Goal: Task Accomplishment & Management: Manage account settings

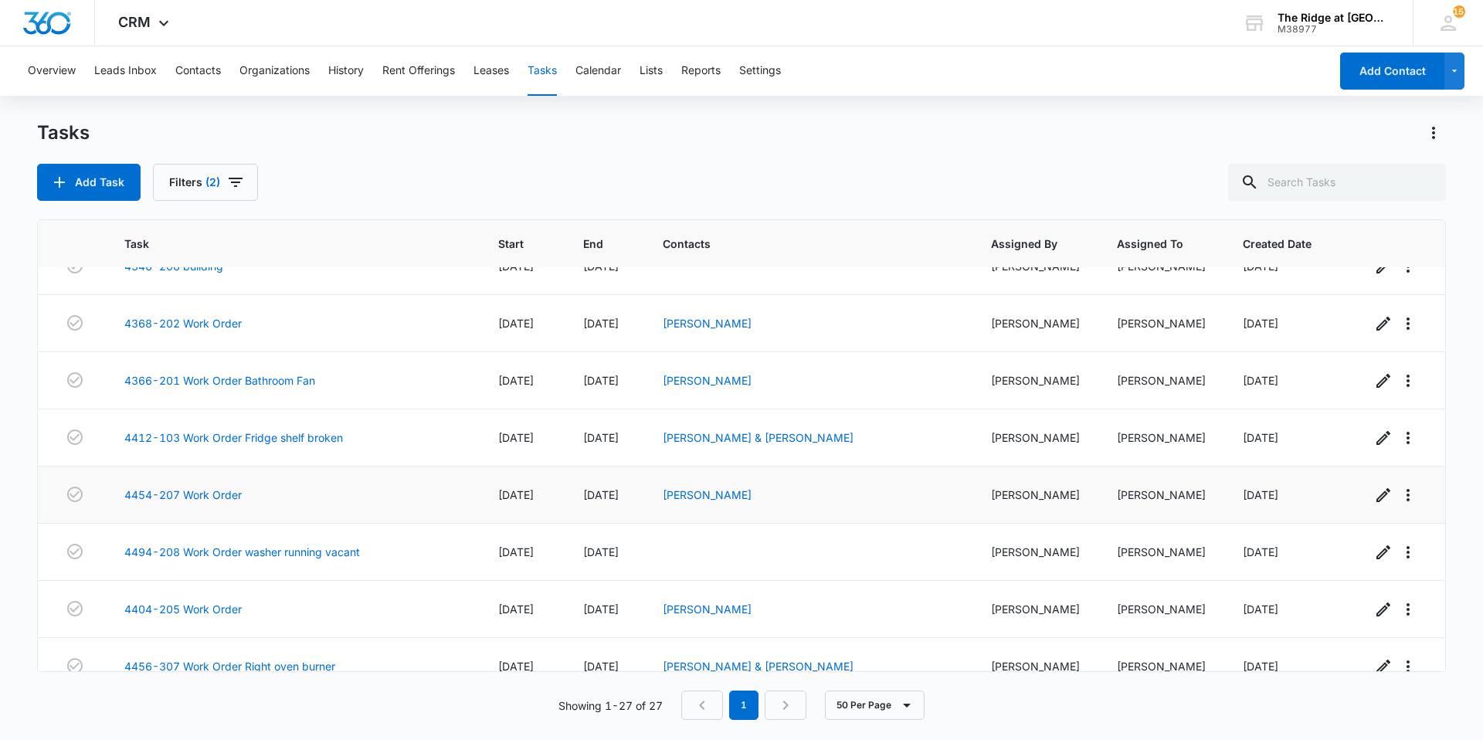
scroll to position [1140, 0]
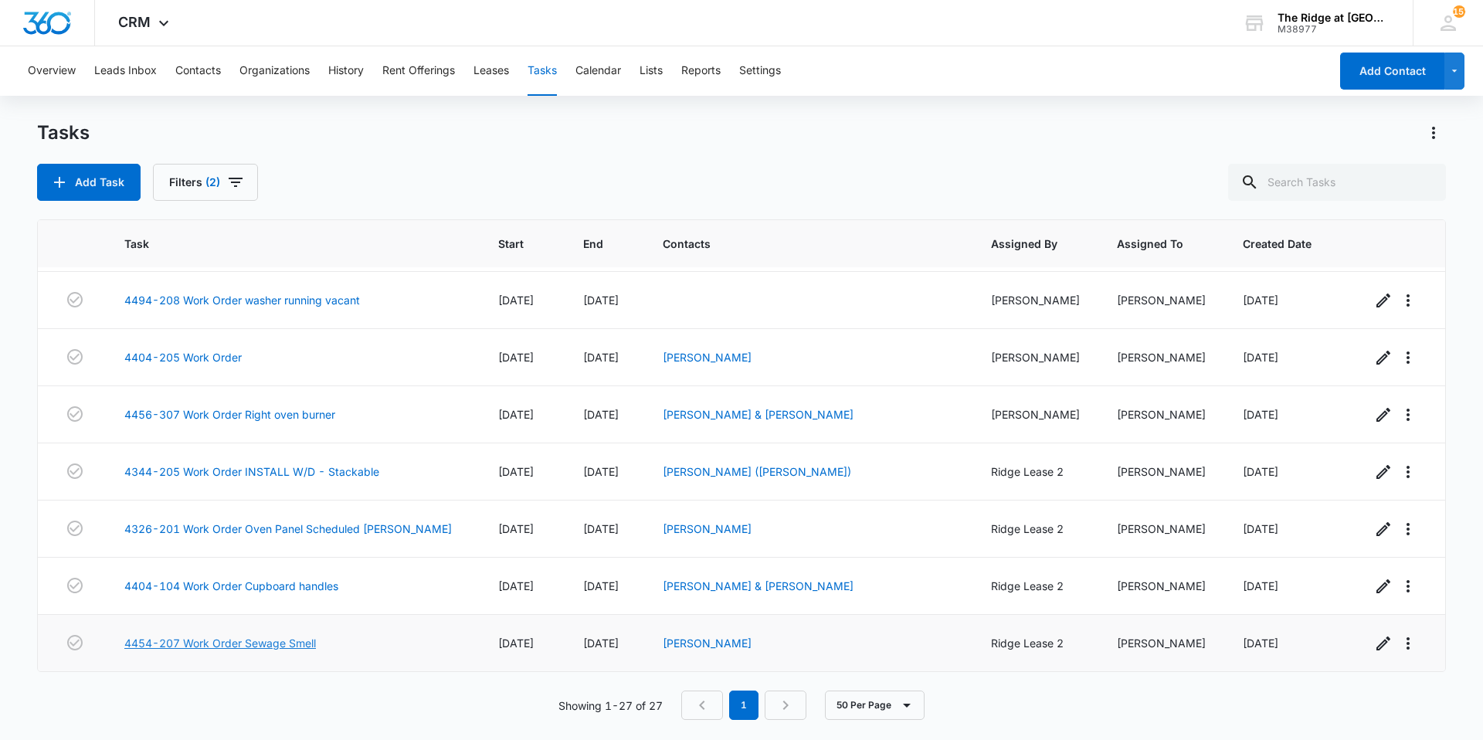
click at [277, 648] on link "4454-207 Work Order Sewage Smell" at bounding box center [220, 643] width 192 height 16
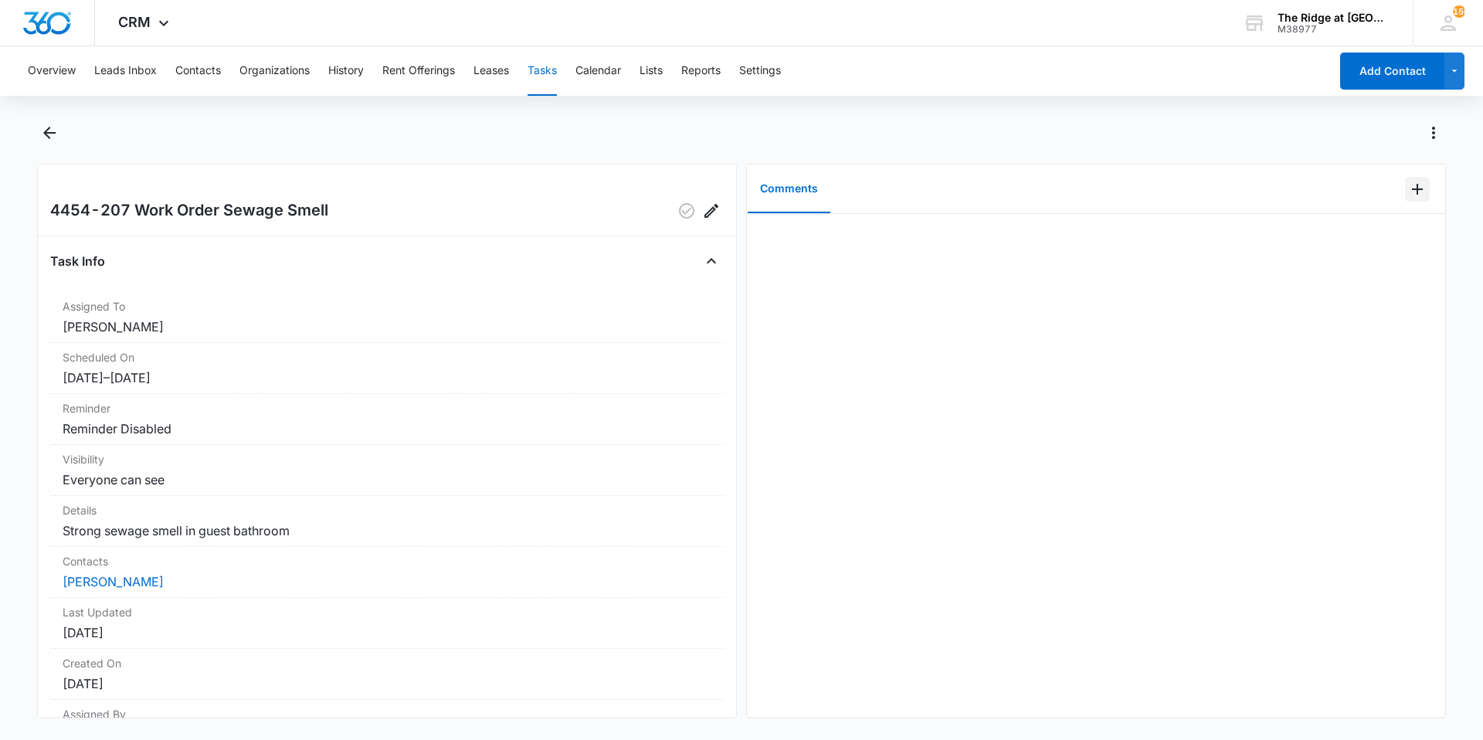
click at [1410, 179] on button "Add Comment" at bounding box center [1417, 189] width 25 height 25
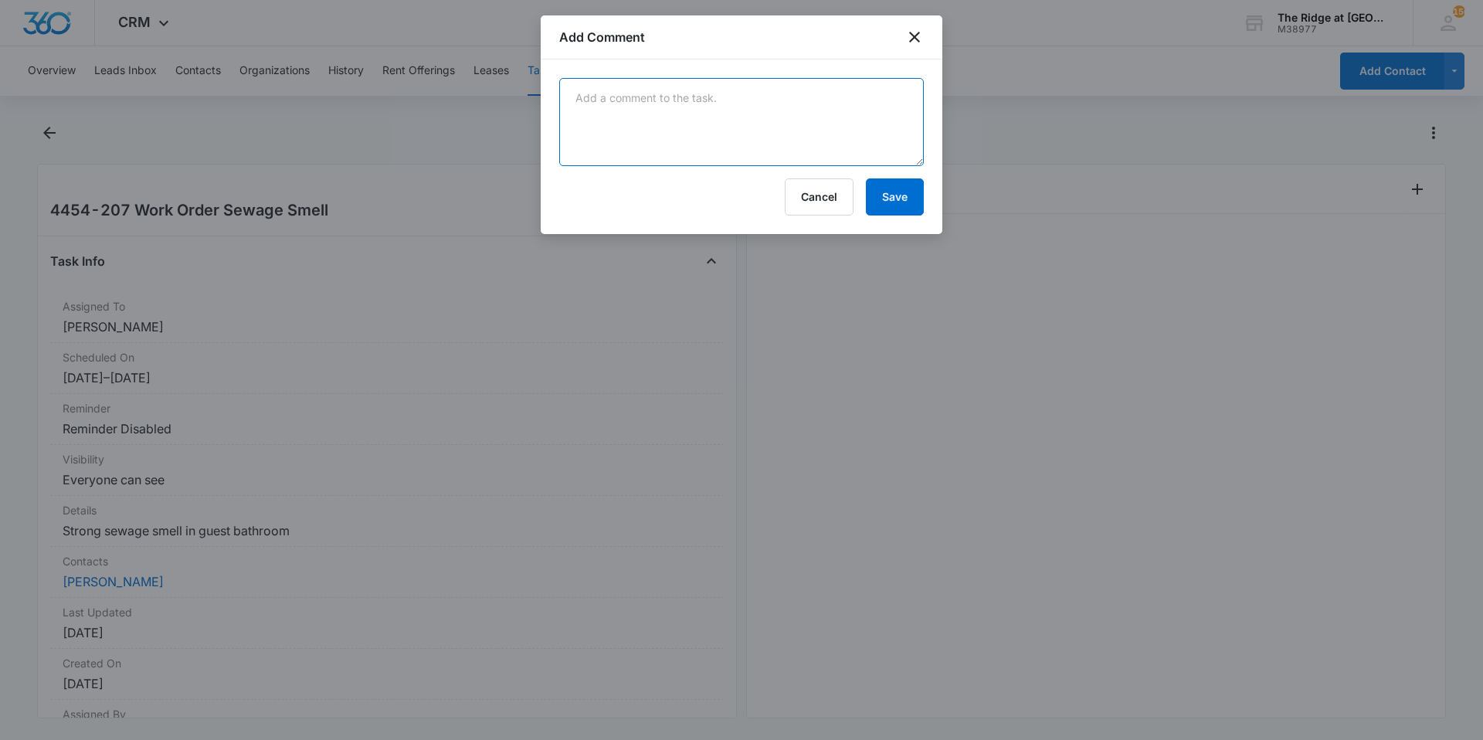
click at [777, 114] on textarea at bounding box center [741, 122] width 365 height 88
type textarea "had let tub in guest bathroom dry out so p trap was leaking smells ran water, a…"
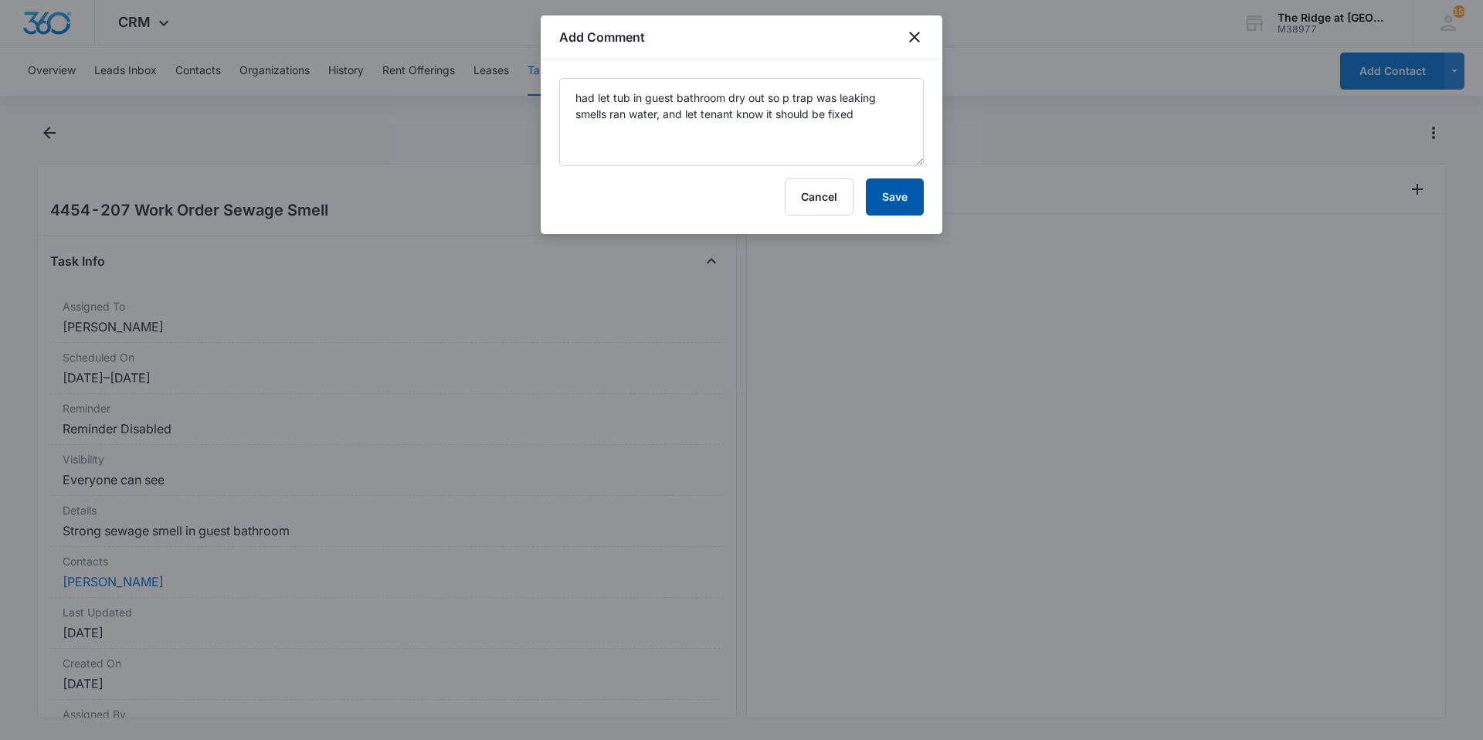
click at [882, 199] on button "Save" at bounding box center [895, 196] width 58 height 37
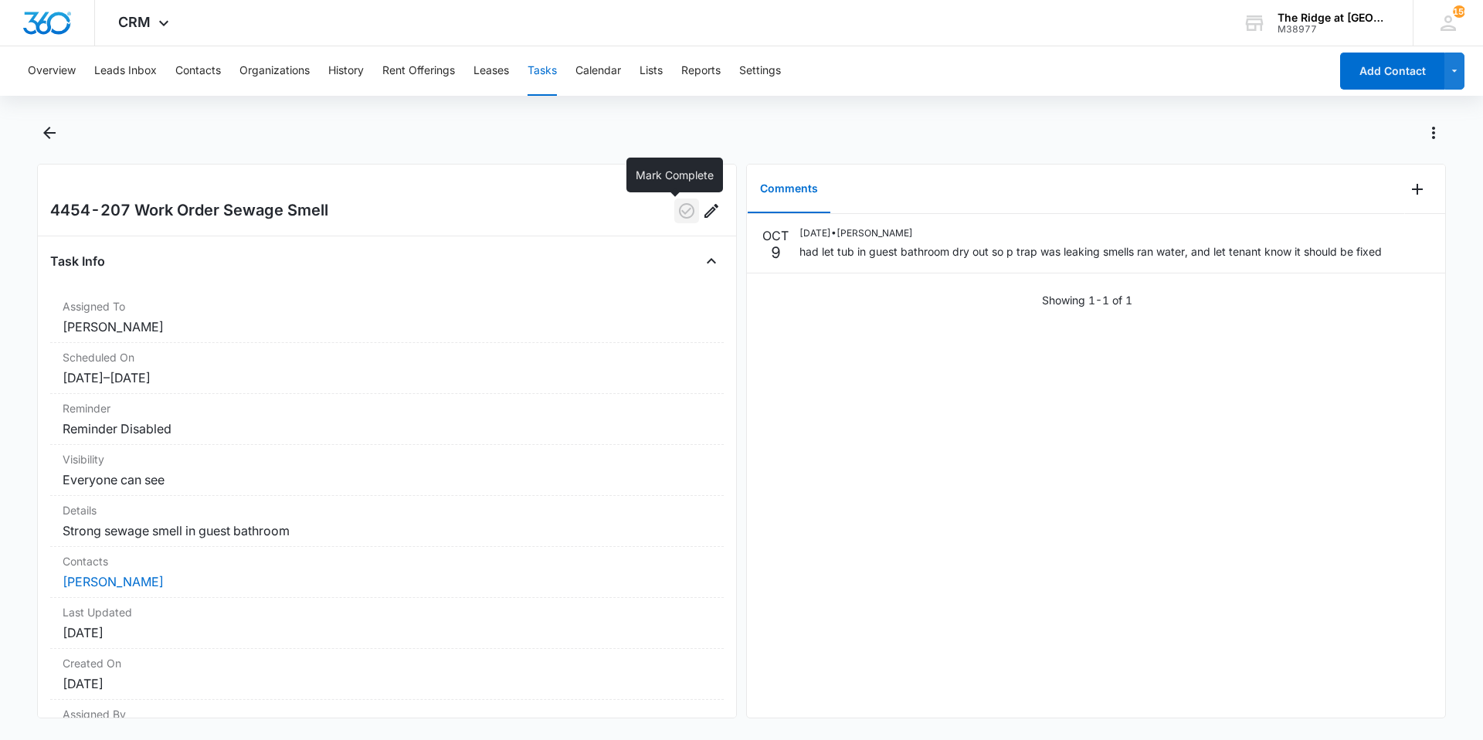
click at [678, 210] on icon "button" at bounding box center [687, 211] width 19 height 19
click at [47, 120] on div "Overview Leads Inbox Contacts Organizations History Rent Offerings Leases Tasks…" at bounding box center [741, 391] width 1483 height 691
click at [57, 140] on icon "Back" at bounding box center [49, 133] width 19 height 19
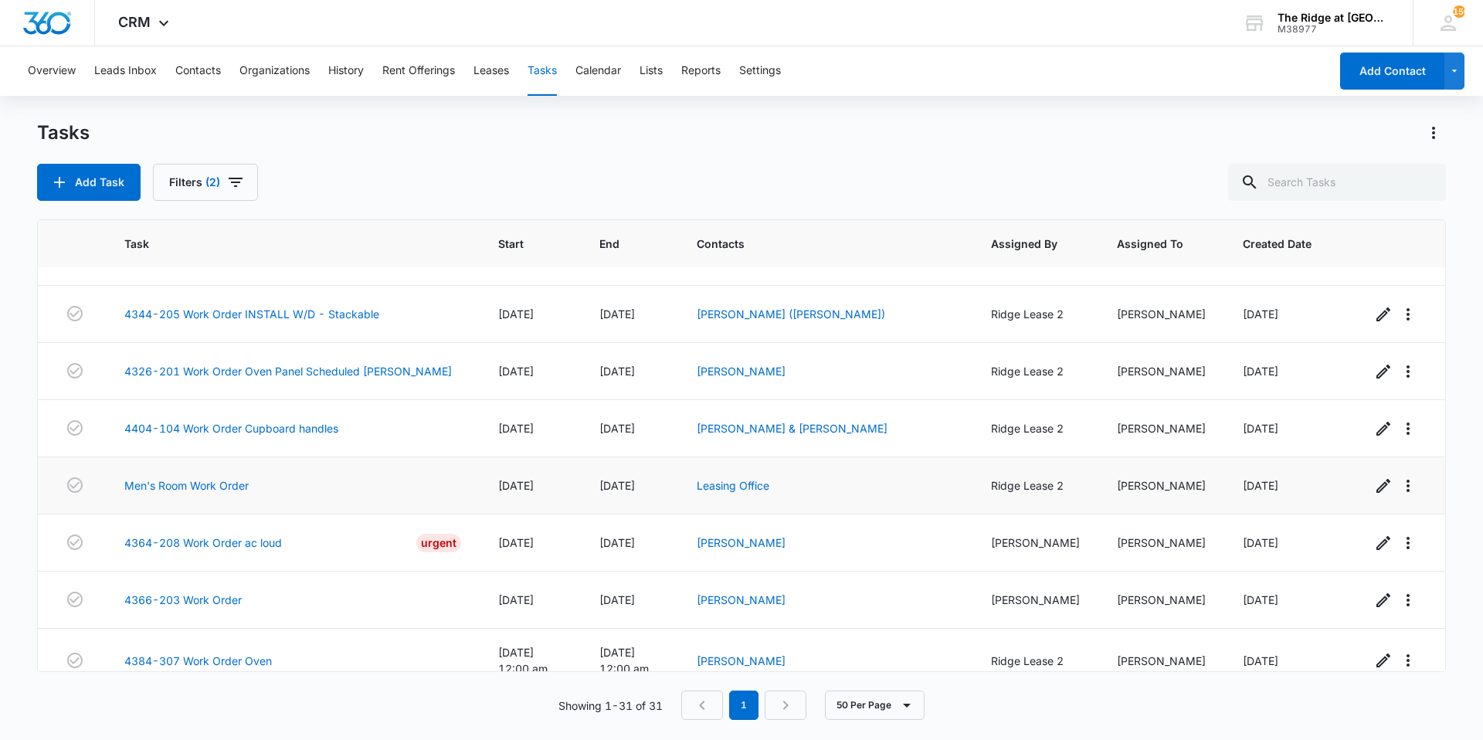
scroll to position [1375, 0]
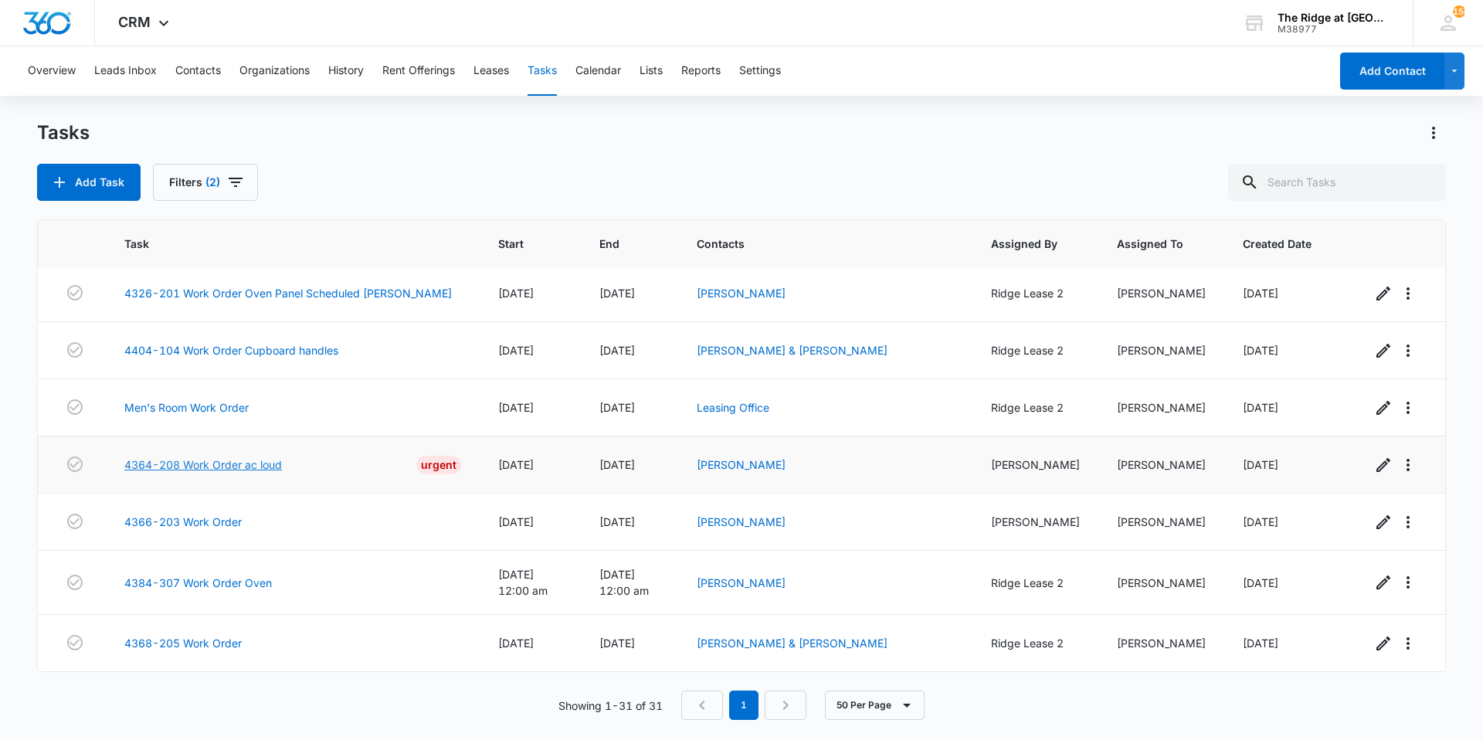
click at [226, 466] on link "4364-208 Work Order ac loud" at bounding box center [203, 465] width 158 height 16
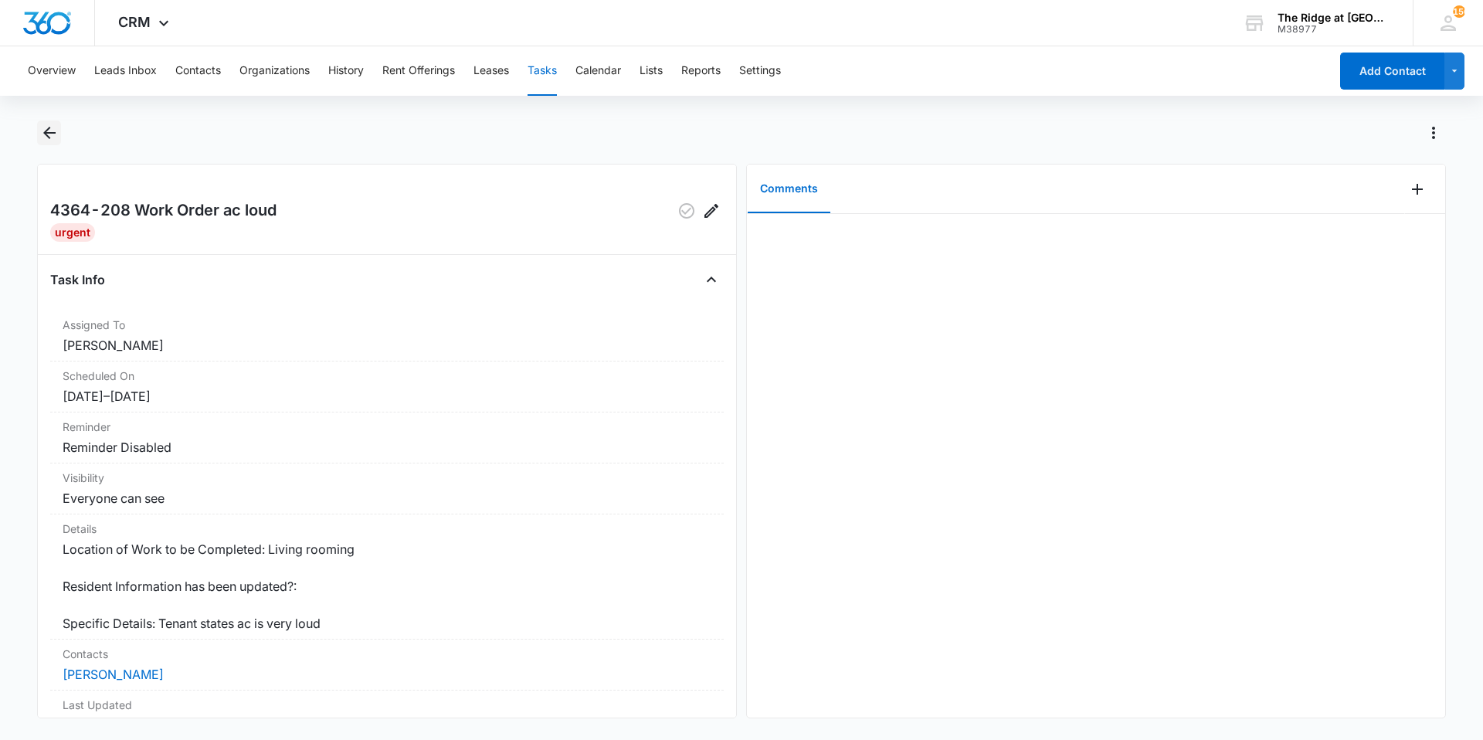
click at [48, 143] on button "Back" at bounding box center [49, 133] width 24 height 25
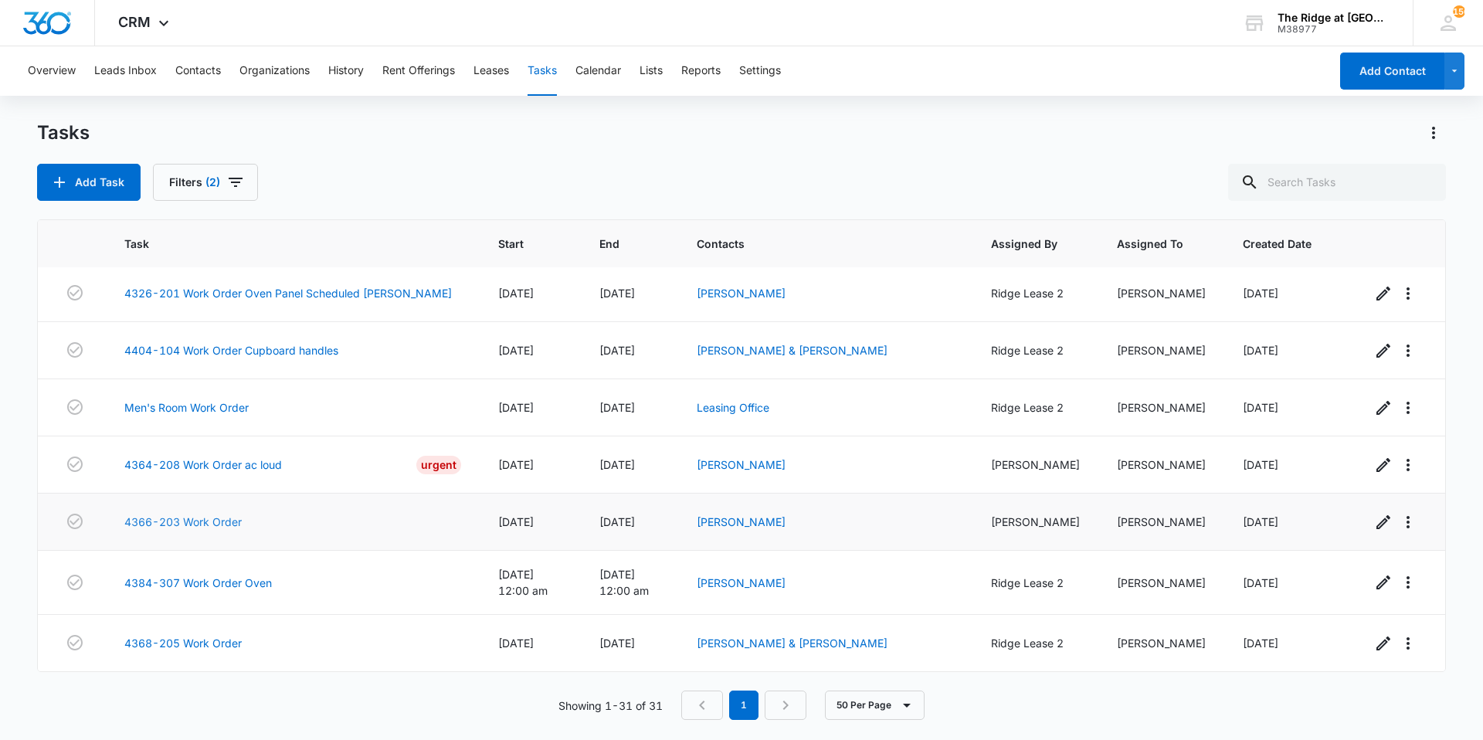
scroll to position [912, 0]
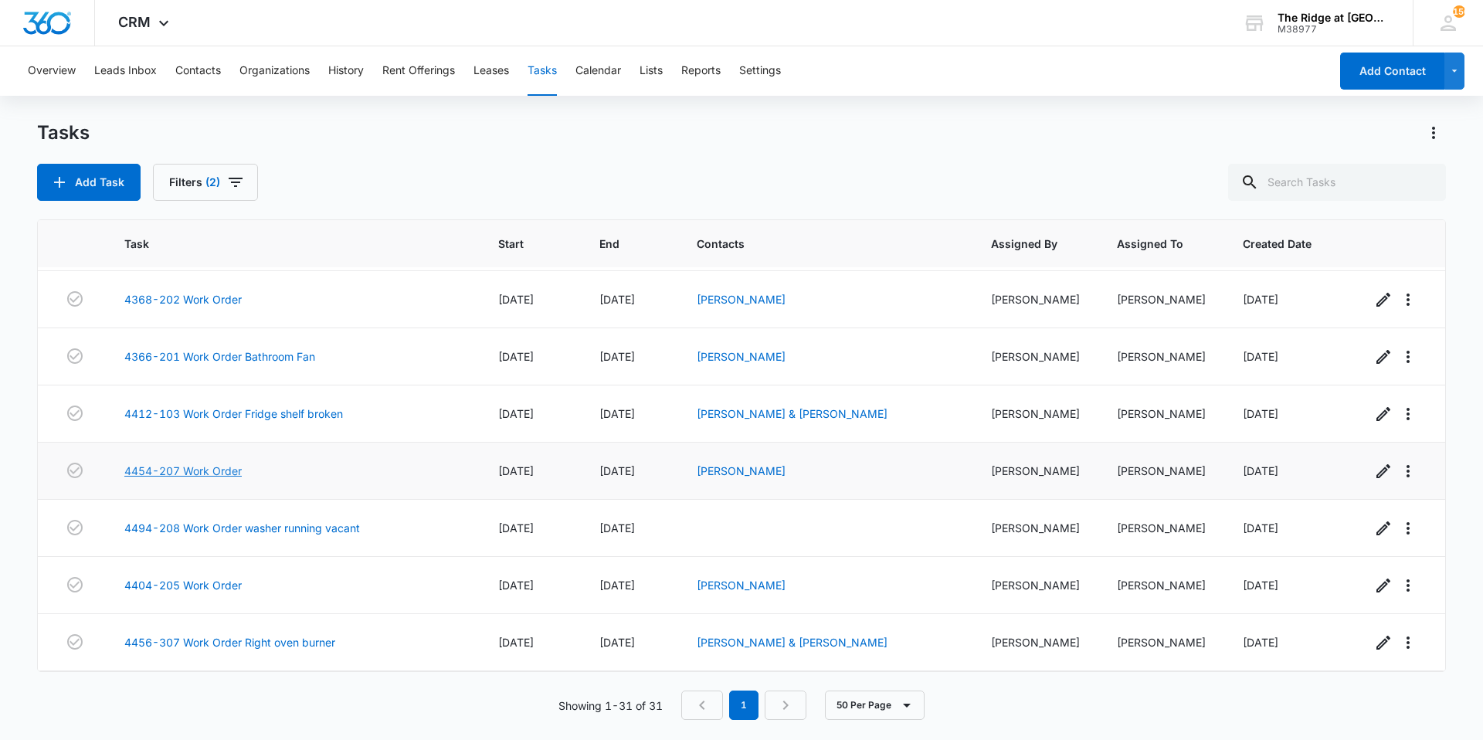
click at [223, 473] on link "4454-207 Work Order" at bounding box center [182, 471] width 117 height 16
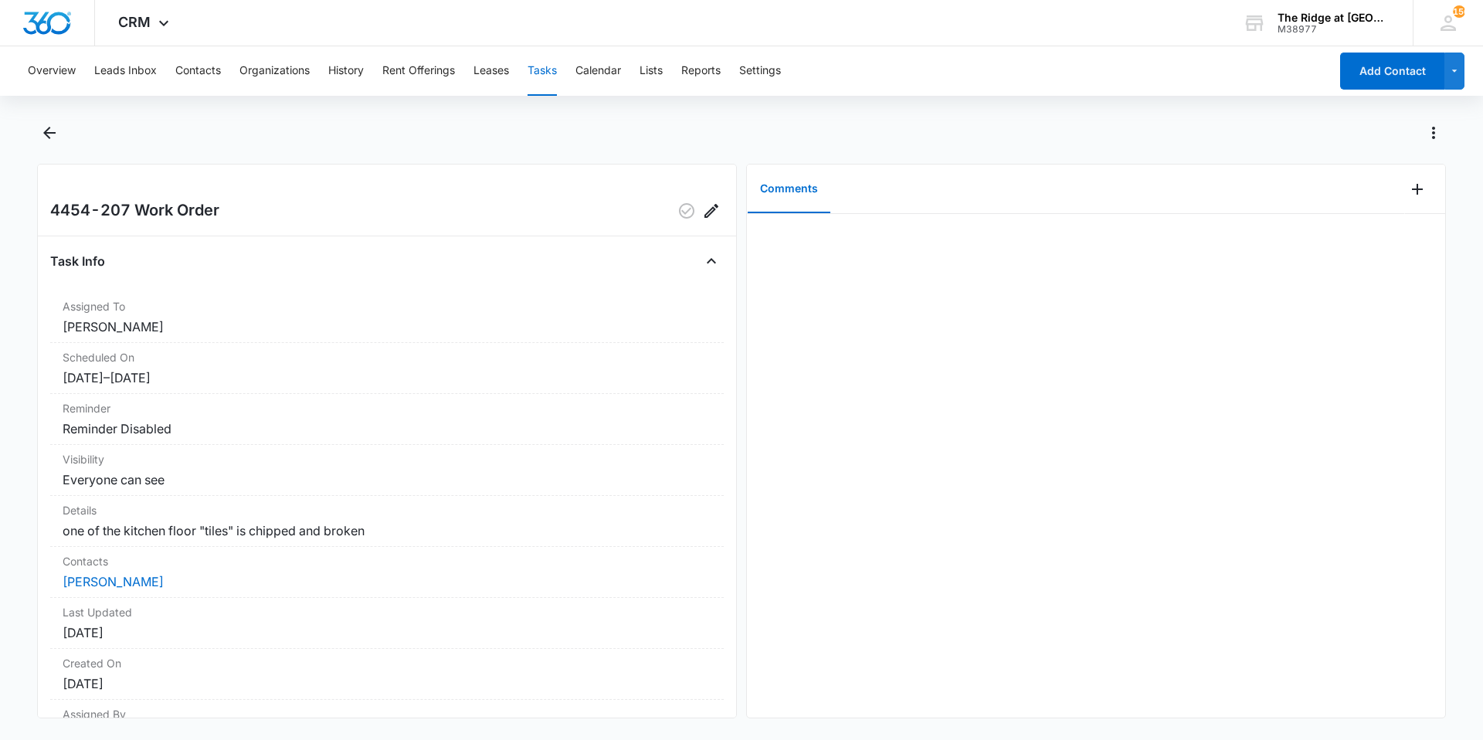
click at [49, 145] on div at bounding box center [741, 142] width 1409 height 43
click at [50, 142] on button "Back" at bounding box center [49, 133] width 24 height 25
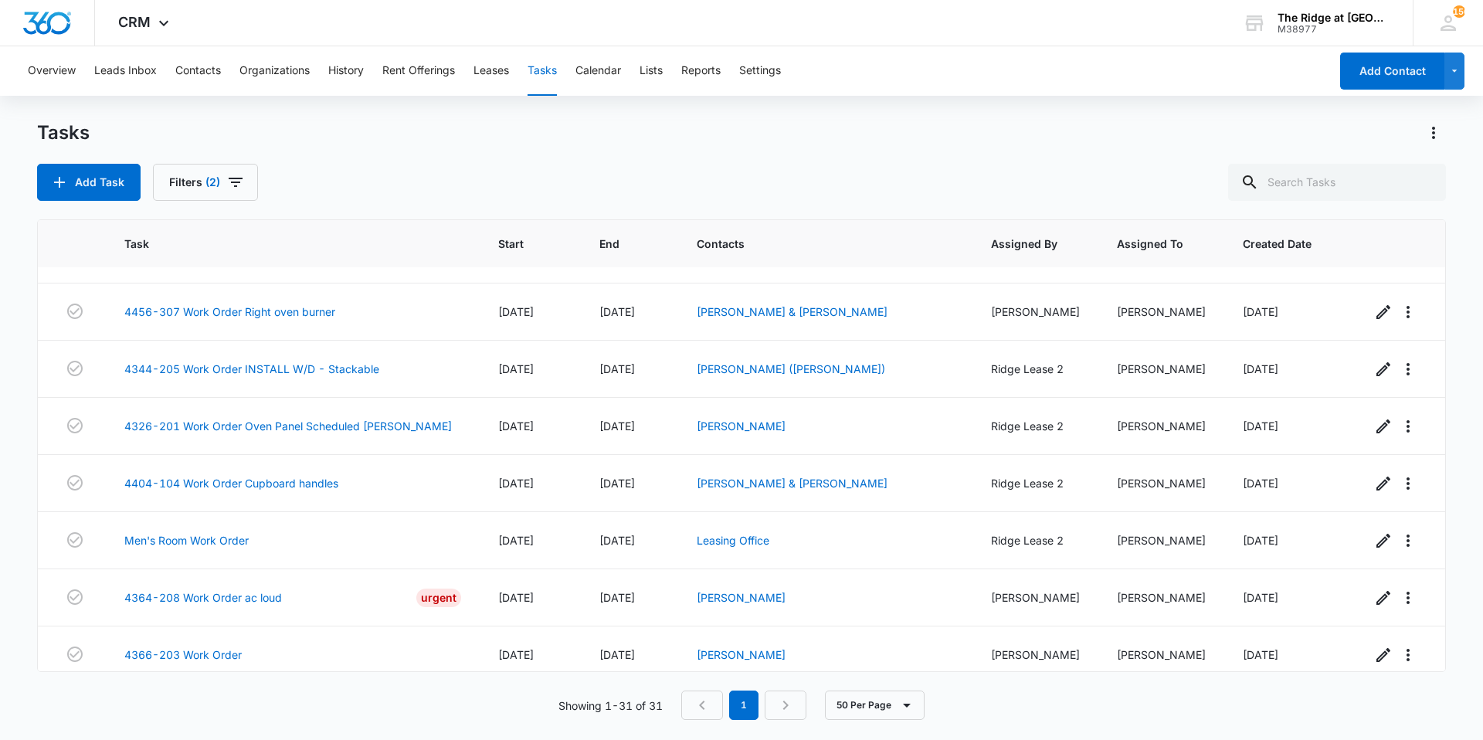
scroll to position [1375, 0]
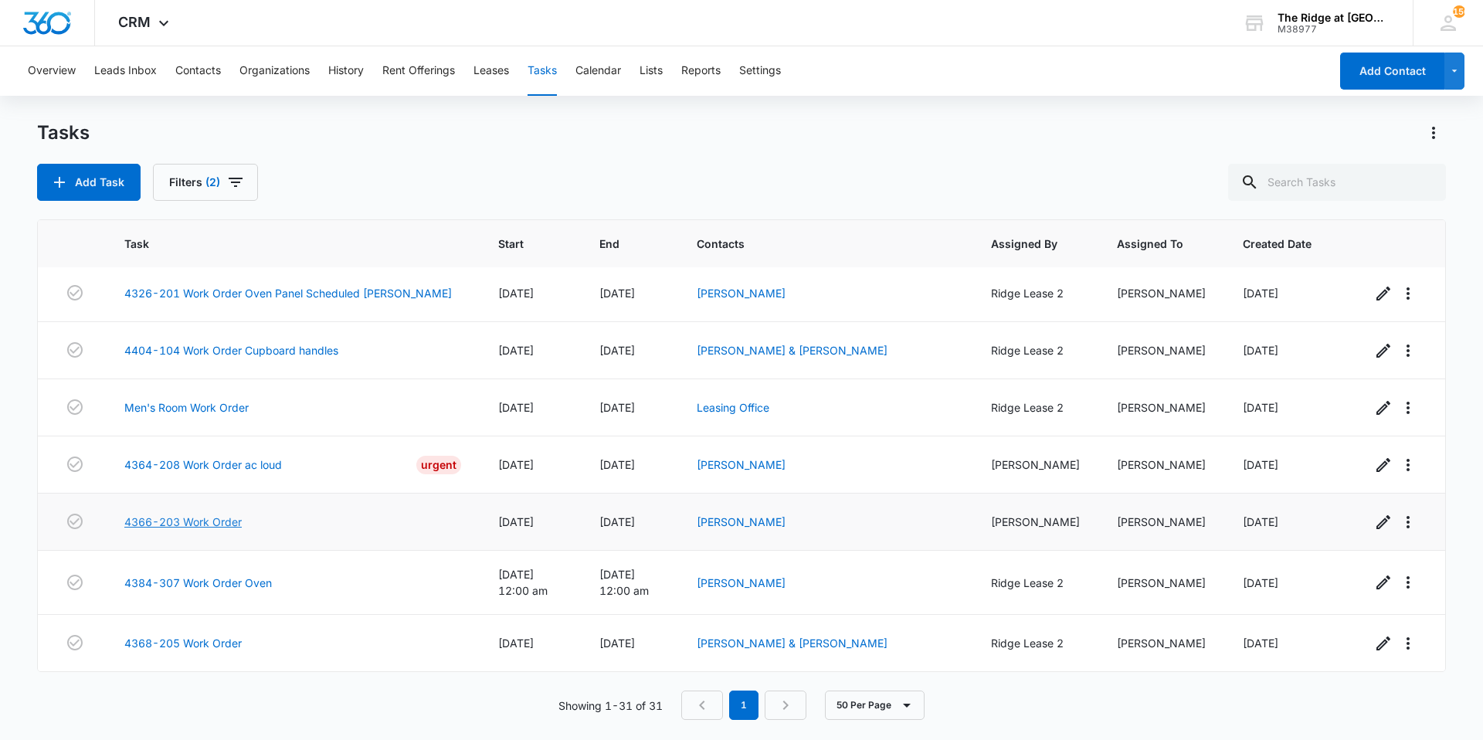
click at [223, 528] on link "4366-203 Work Order" at bounding box center [182, 522] width 117 height 16
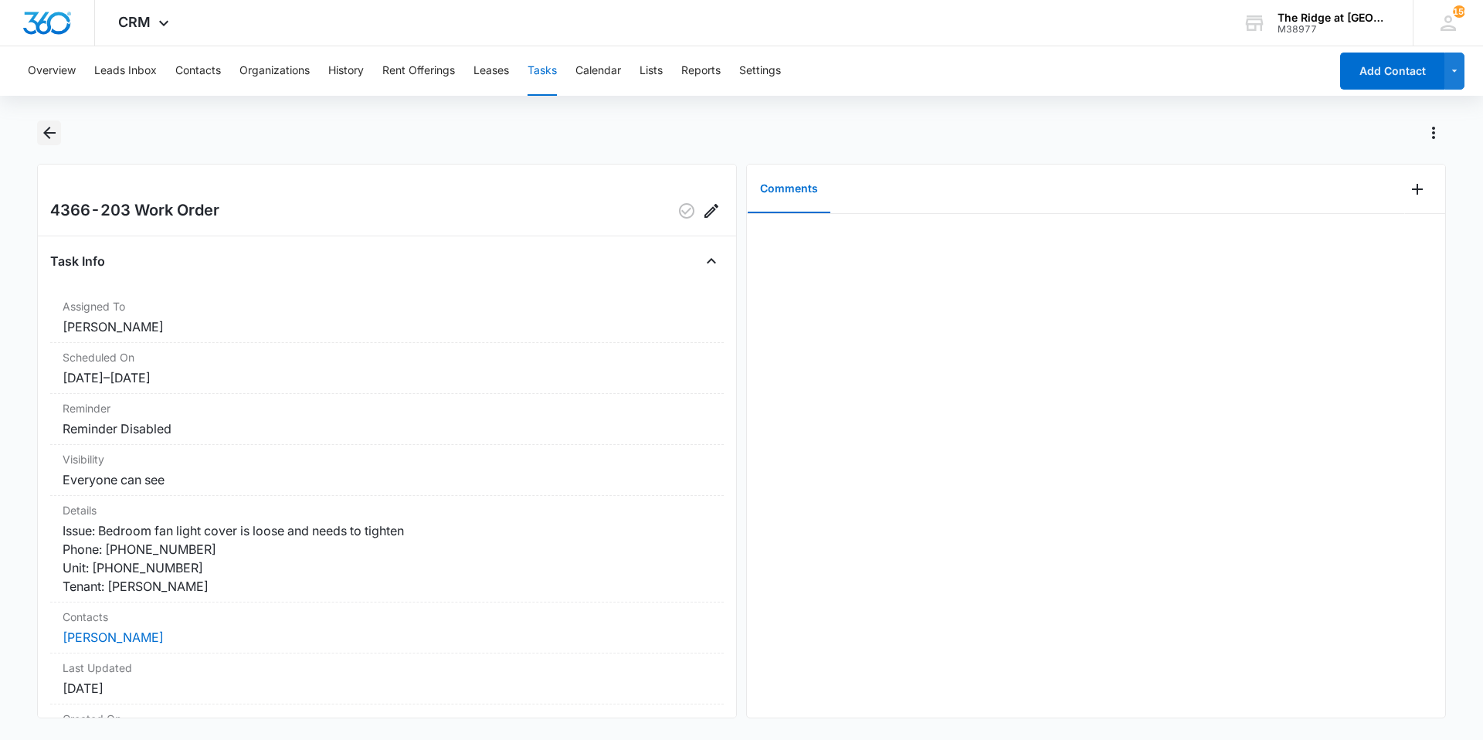
click at [56, 125] on icon "Back" at bounding box center [49, 133] width 19 height 19
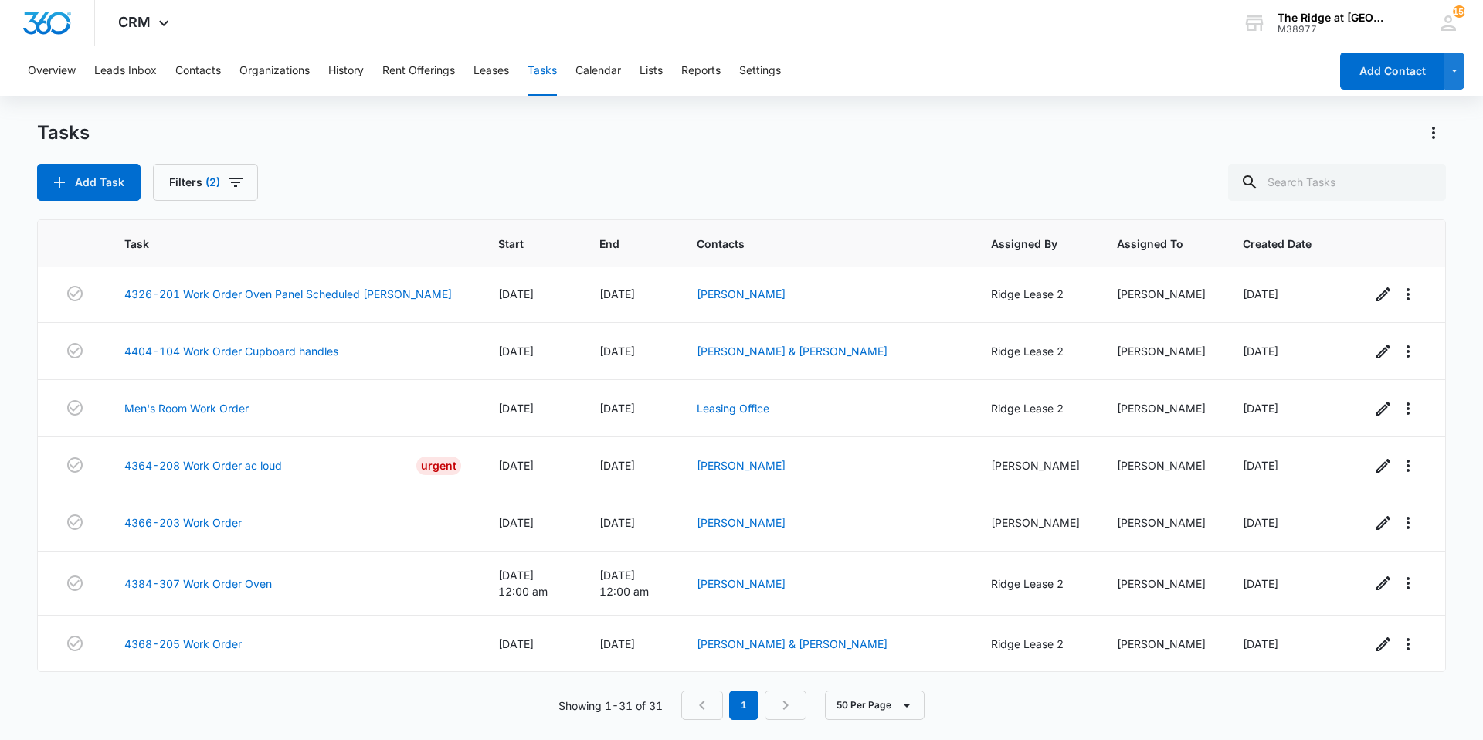
scroll to position [1375, 0]
click at [185, 585] on link "4384-307 Work Order Oven" at bounding box center [198, 583] width 148 height 16
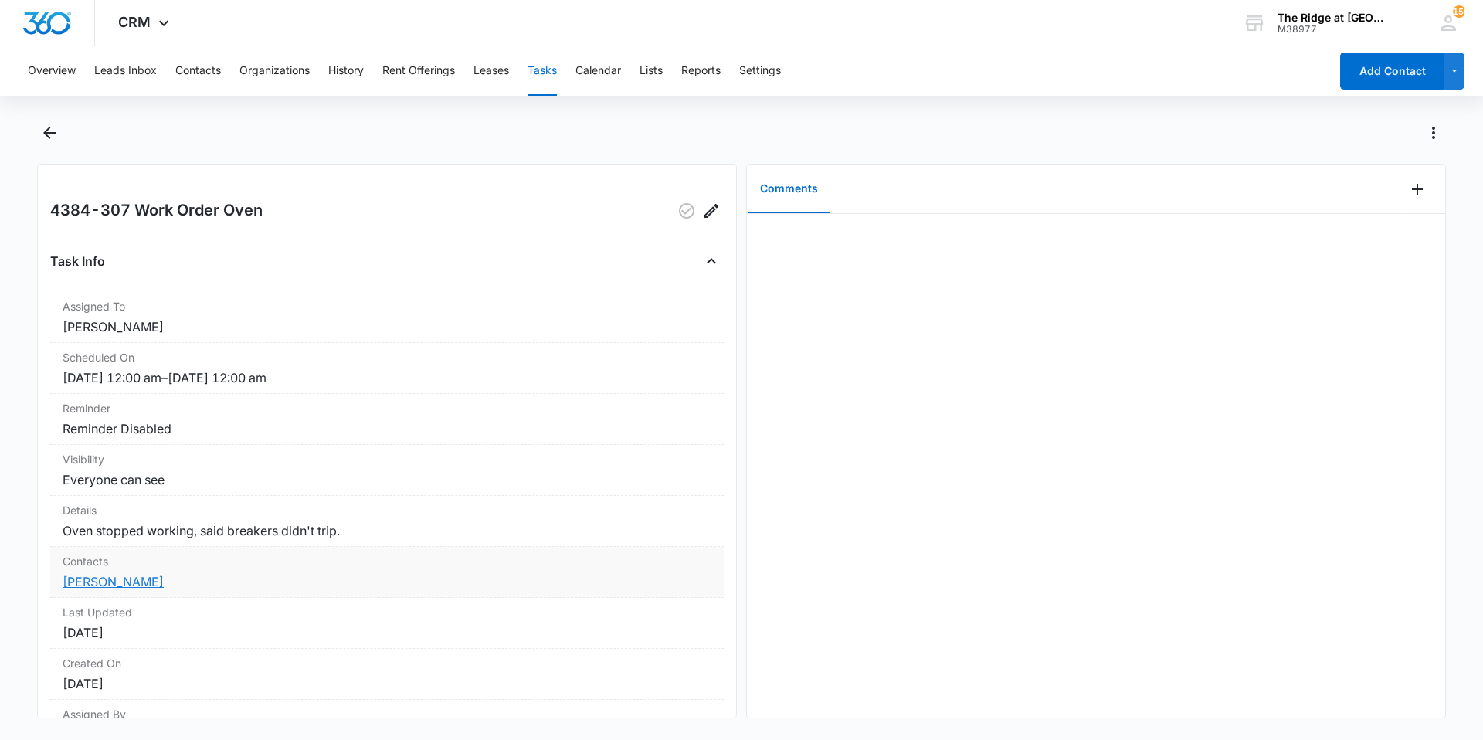
click at [118, 583] on link "[PERSON_NAME]" at bounding box center [113, 581] width 101 height 15
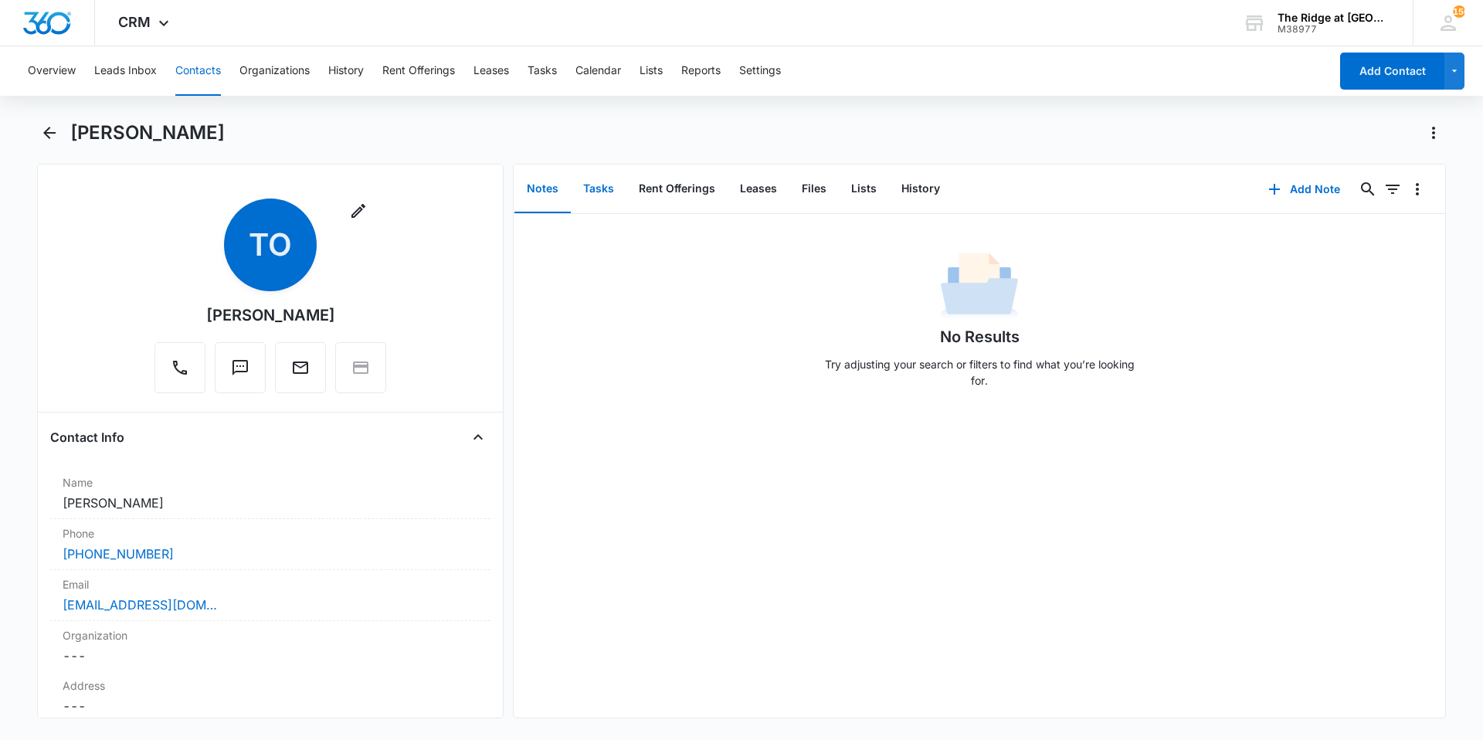
click at [602, 182] on button "Tasks" at bounding box center [599, 189] width 56 height 48
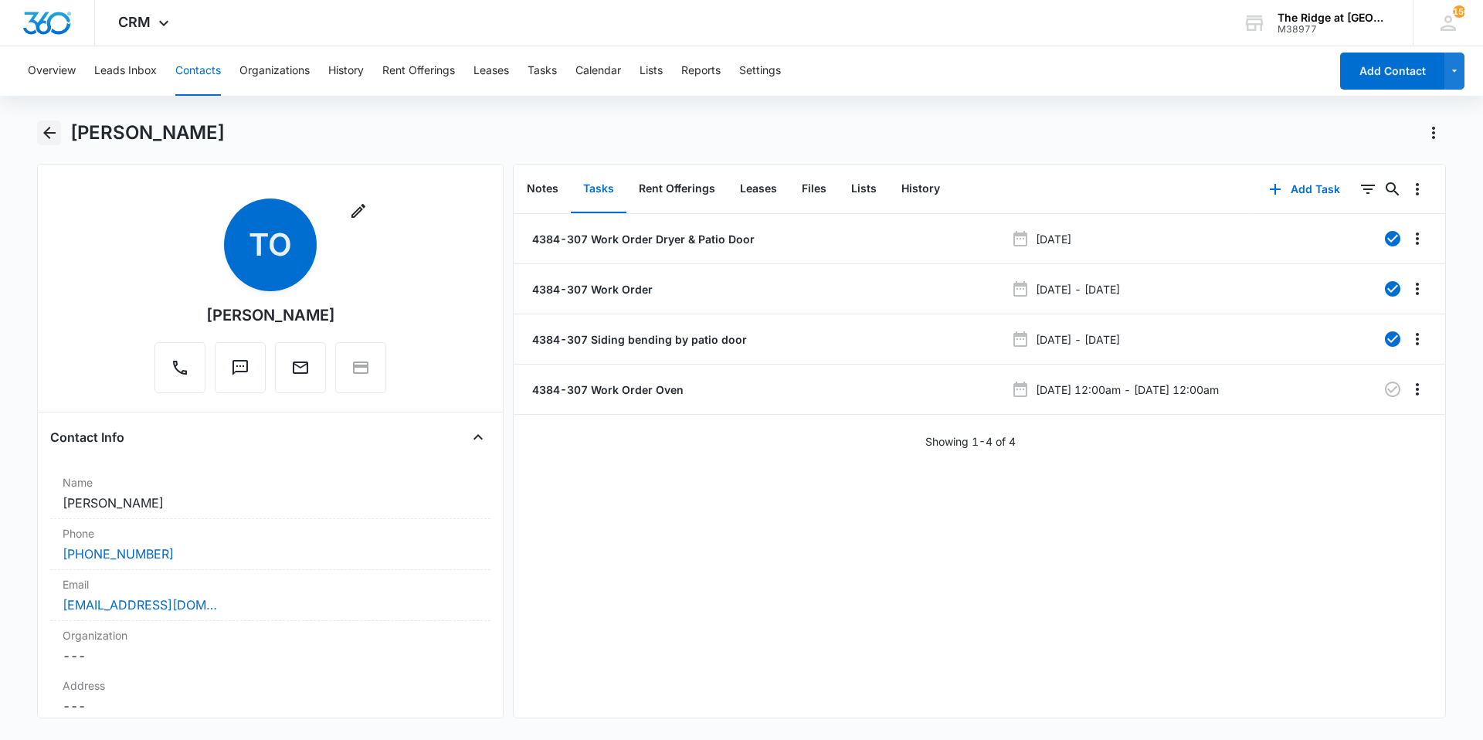
click at [48, 133] on icon "Back" at bounding box center [49, 133] width 12 height 12
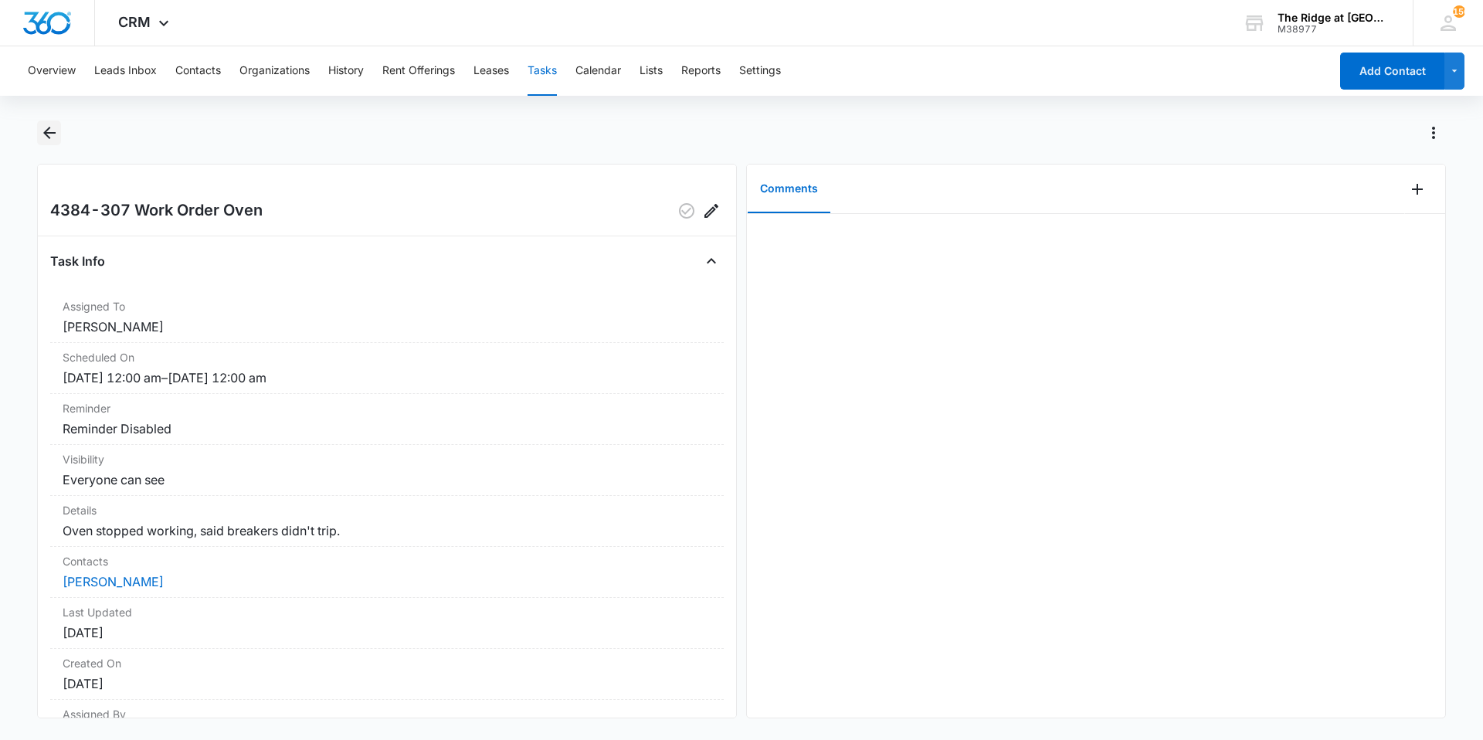
click at [46, 133] on icon "Back" at bounding box center [49, 133] width 12 height 12
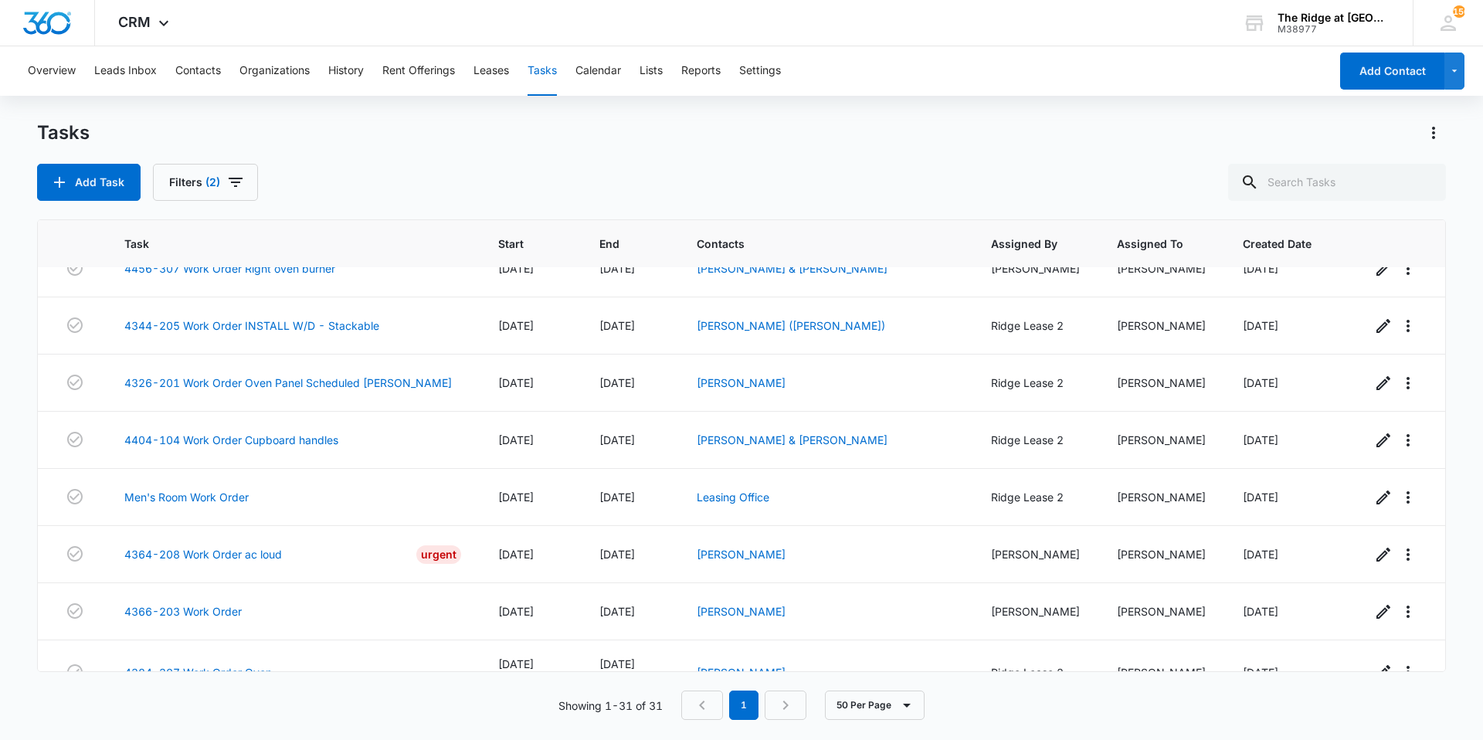
scroll to position [1375, 0]
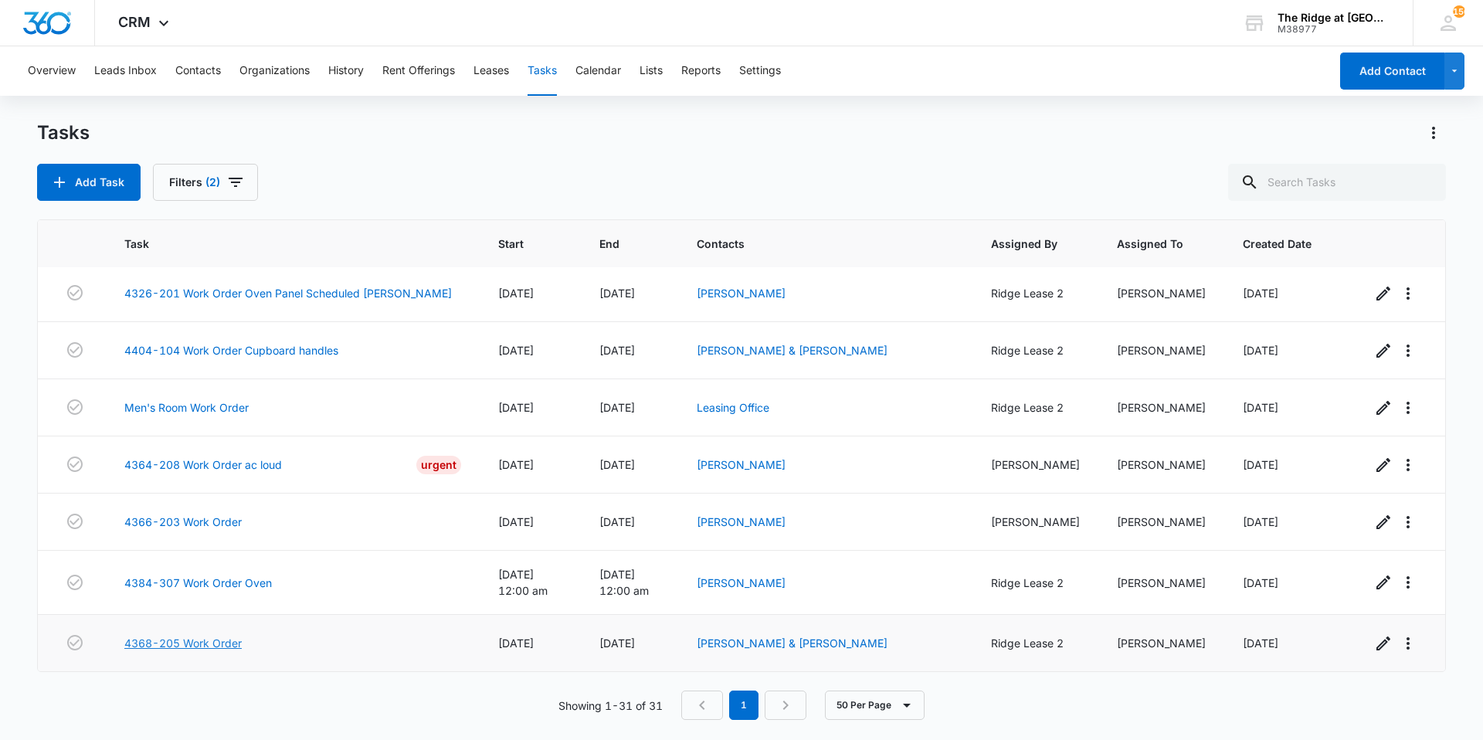
click at [155, 644] on link "4368-205 Work Order" at bounding box center [182, 643] width 117 height 16
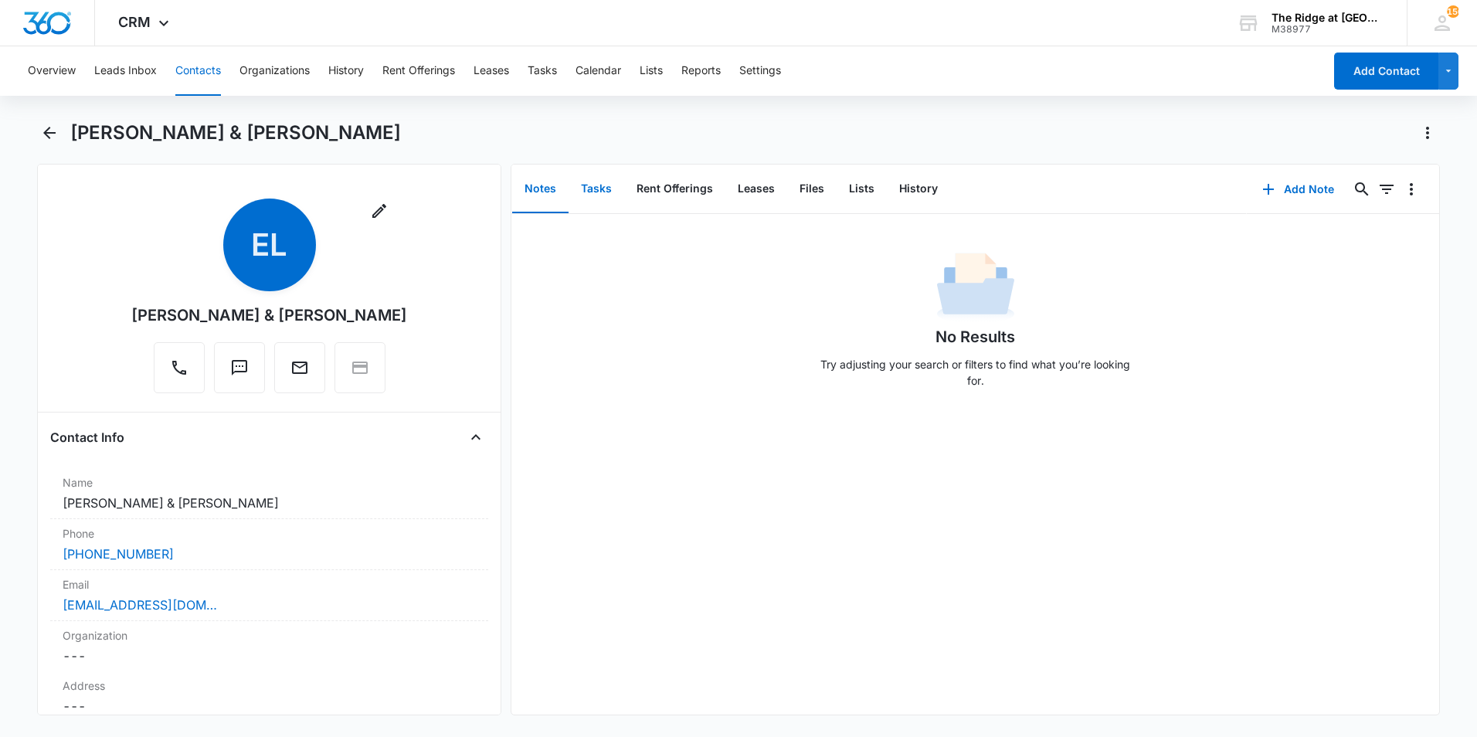
click at [606, 190] on button "Tasks" at bounding box center [597, 189] width 56 height 48
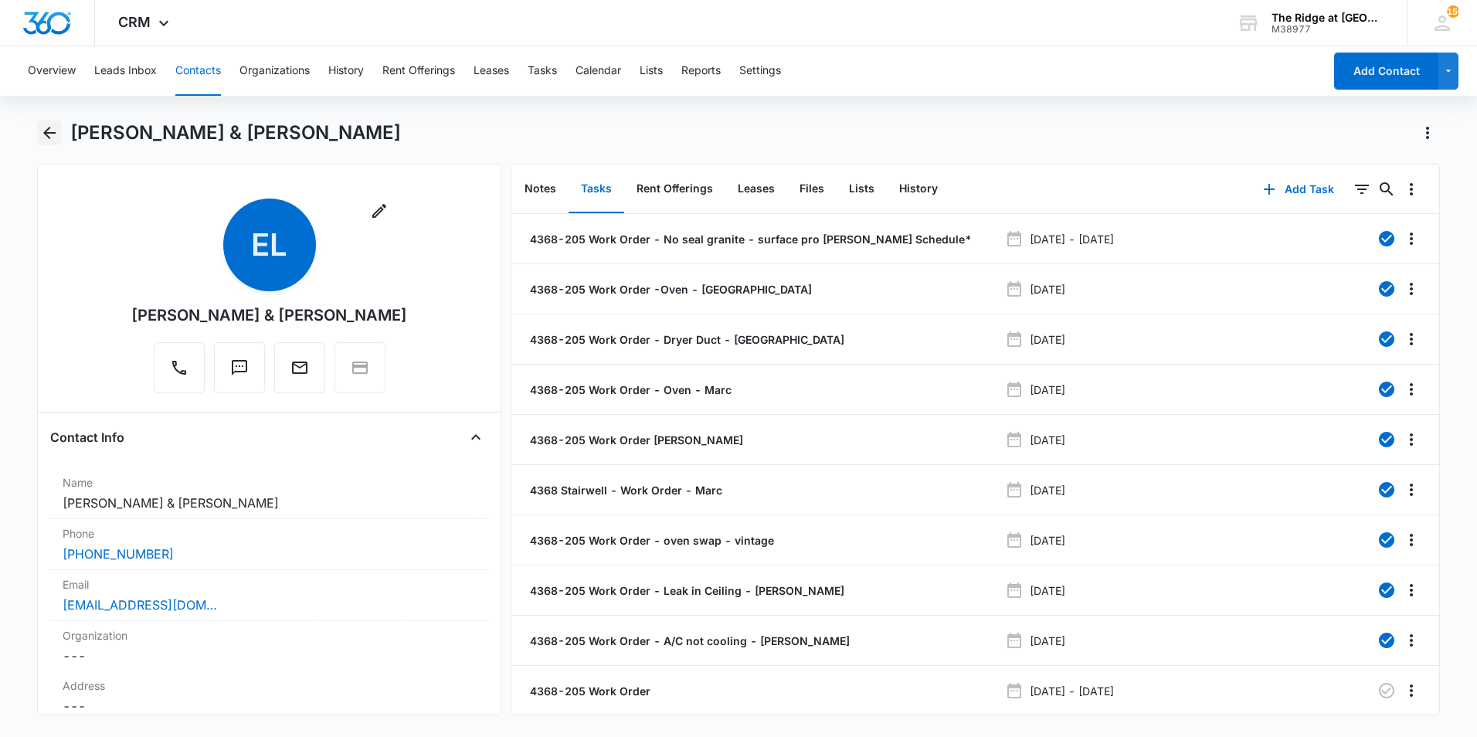
click at [54, 123] on button "Back" at bounding box center [49, 133] width 24 height 25
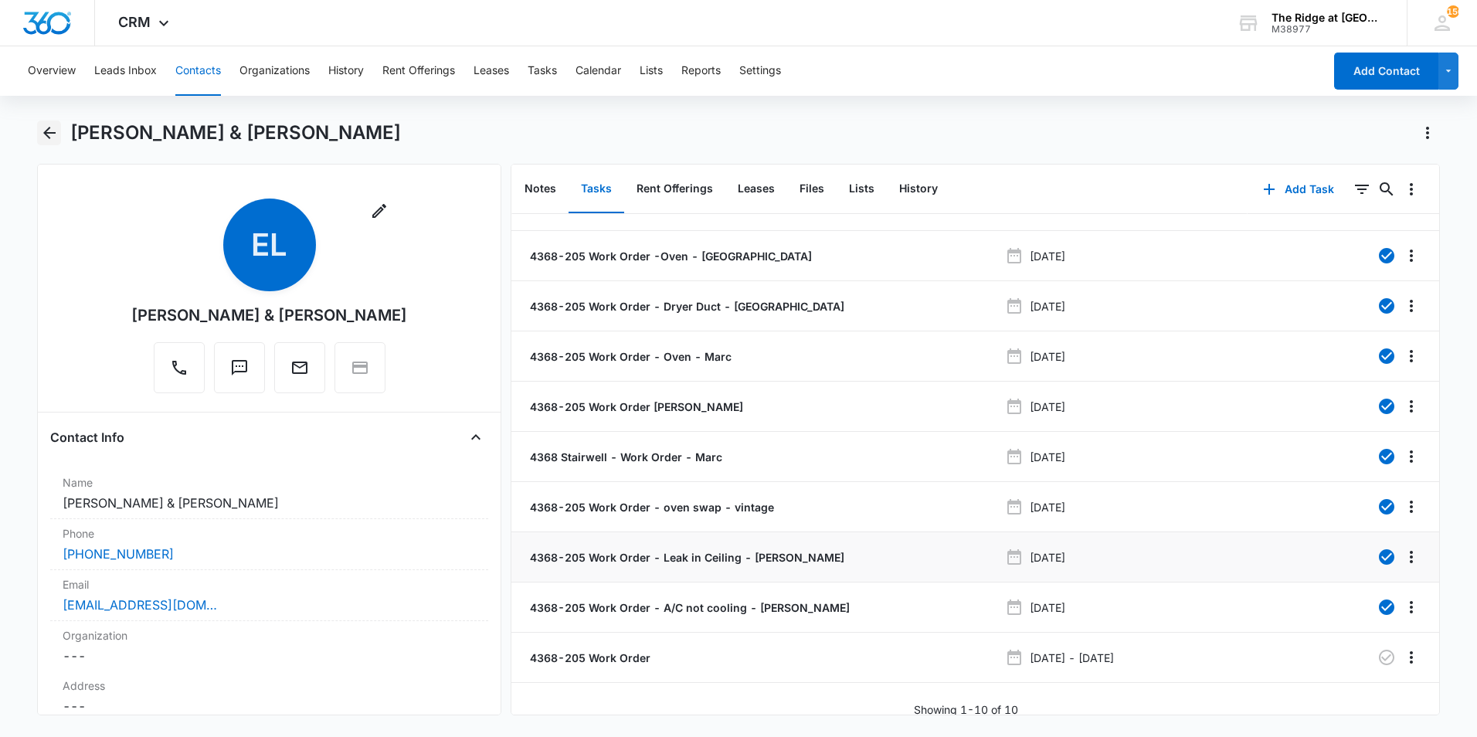
scroll to position [48, 0]
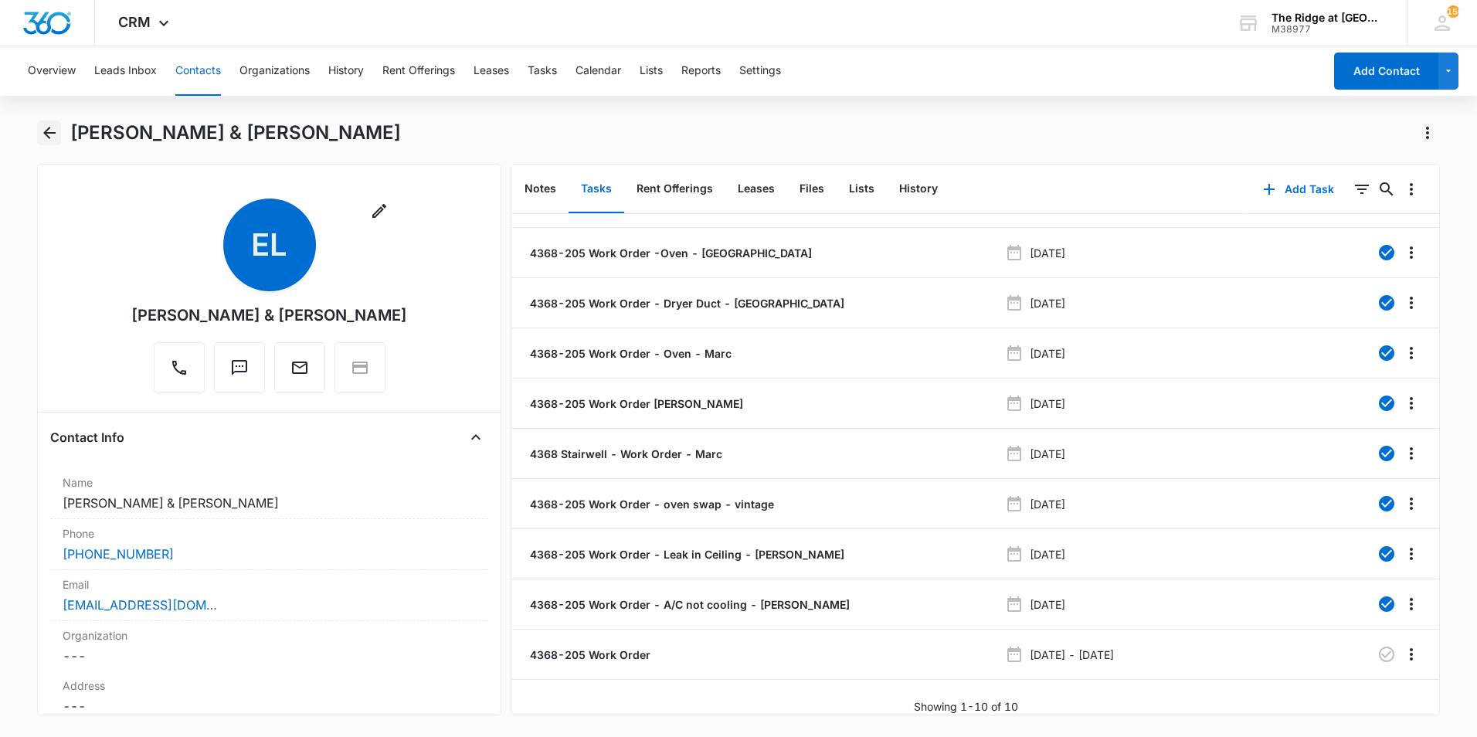
click at [45, 129] on icon "Back" at bounding box center [49, 133] width 19 height 19
click at [54, 141] on icon "Back" at bounding box center [49, 133] width 19 height 19
click at [40, 130] on icon "Back" at bounding box center [49, 133] width 19 height 19
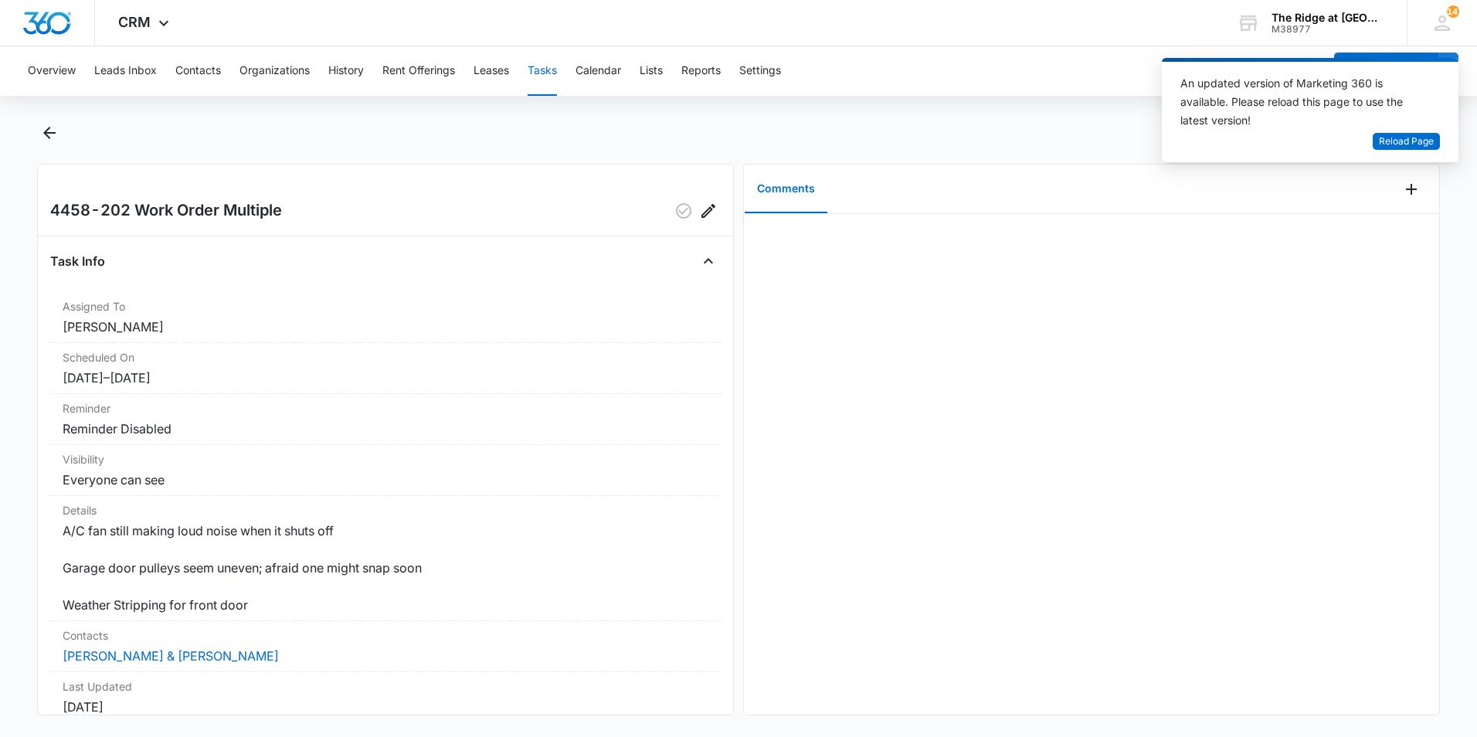
scroll to position [166, 0]
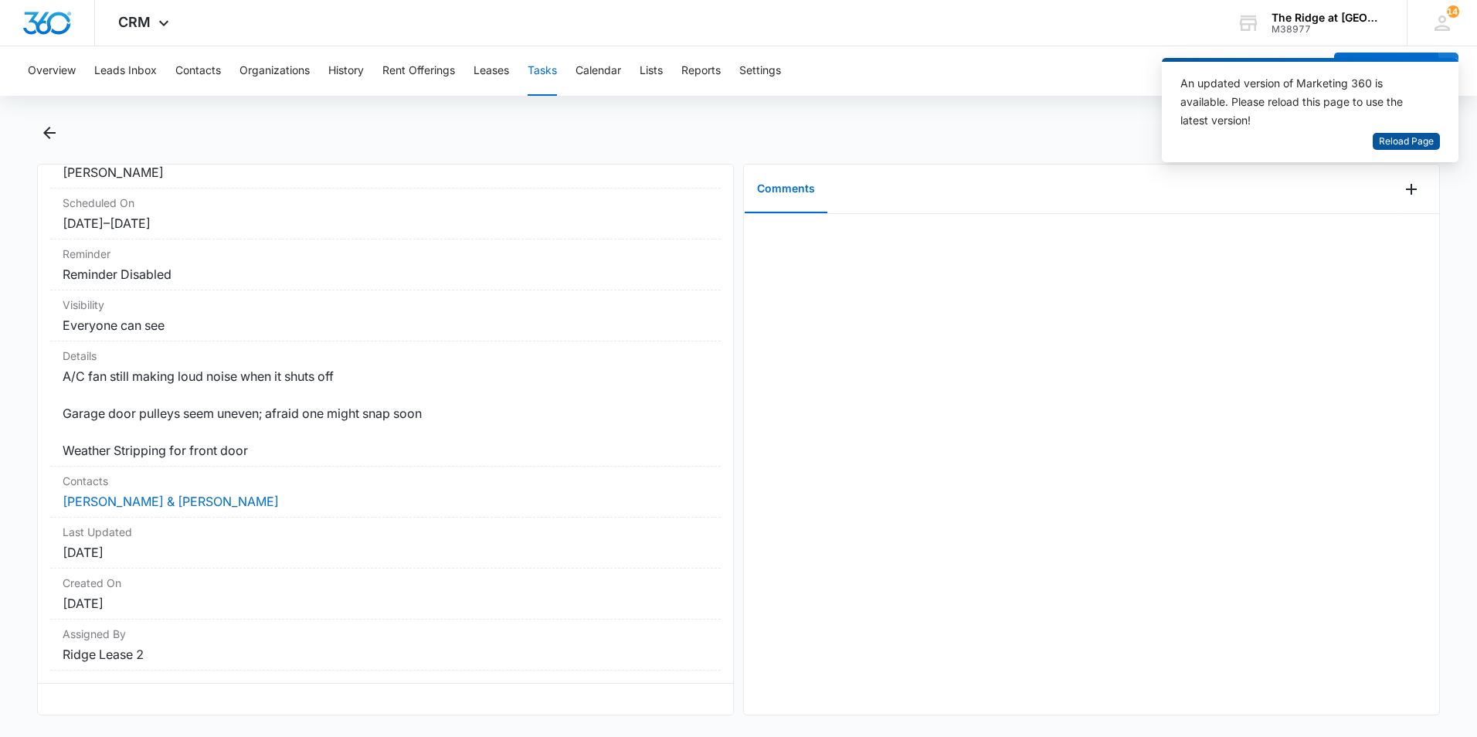
click at [1392, 141] on span "Reload Page" at bounding box center [1406, 141] width 55 height 15
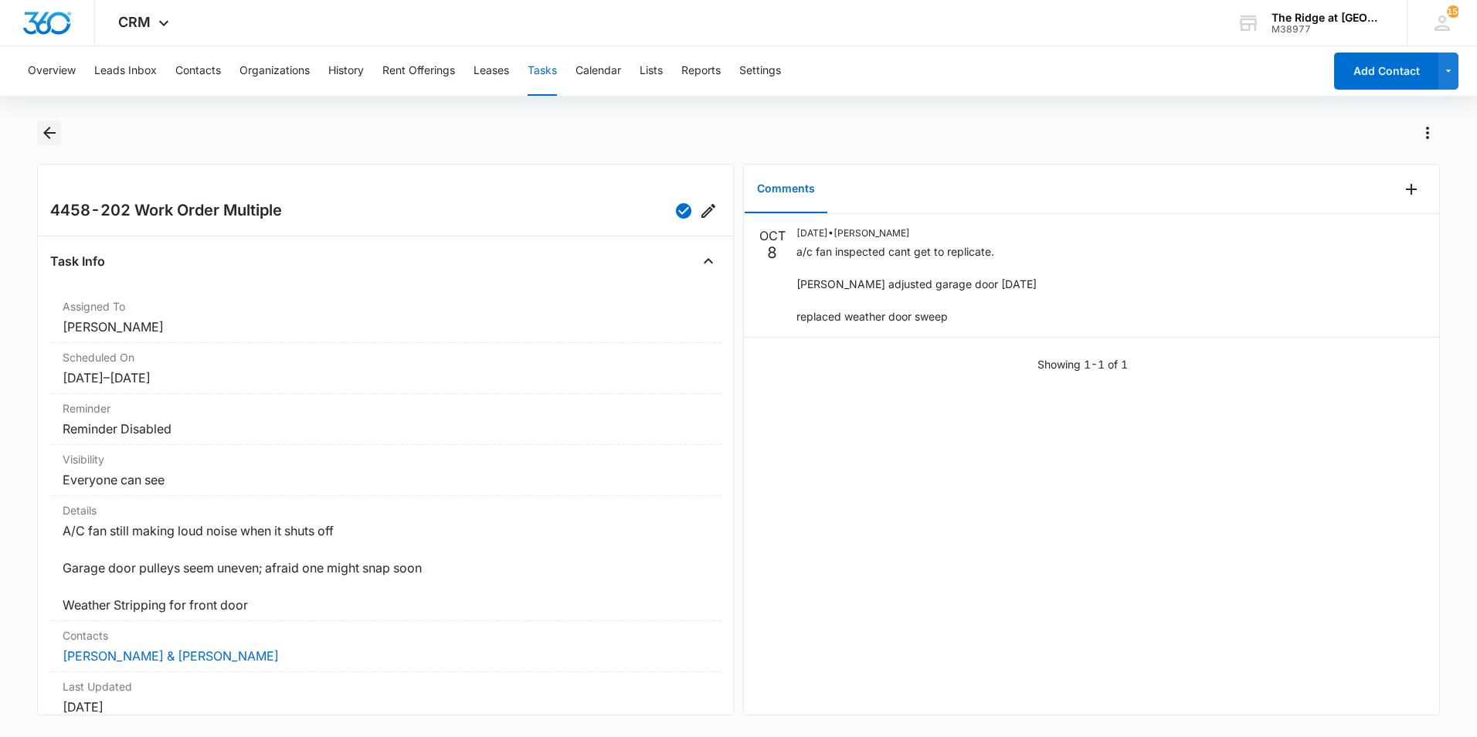
click at [55, 135] on icon "Back" at bounding box center [49, 133] width 19 height 19
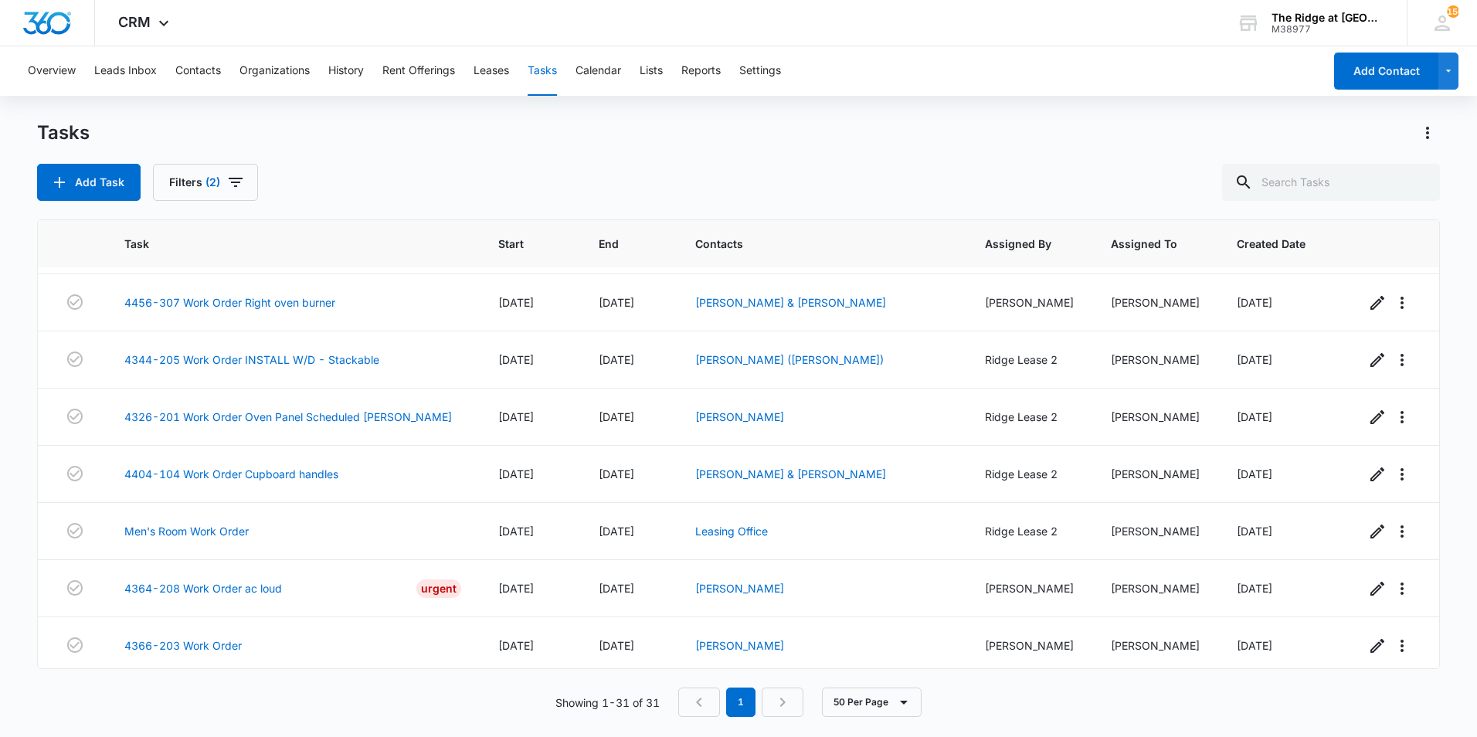
scroll to position [1378, 0]
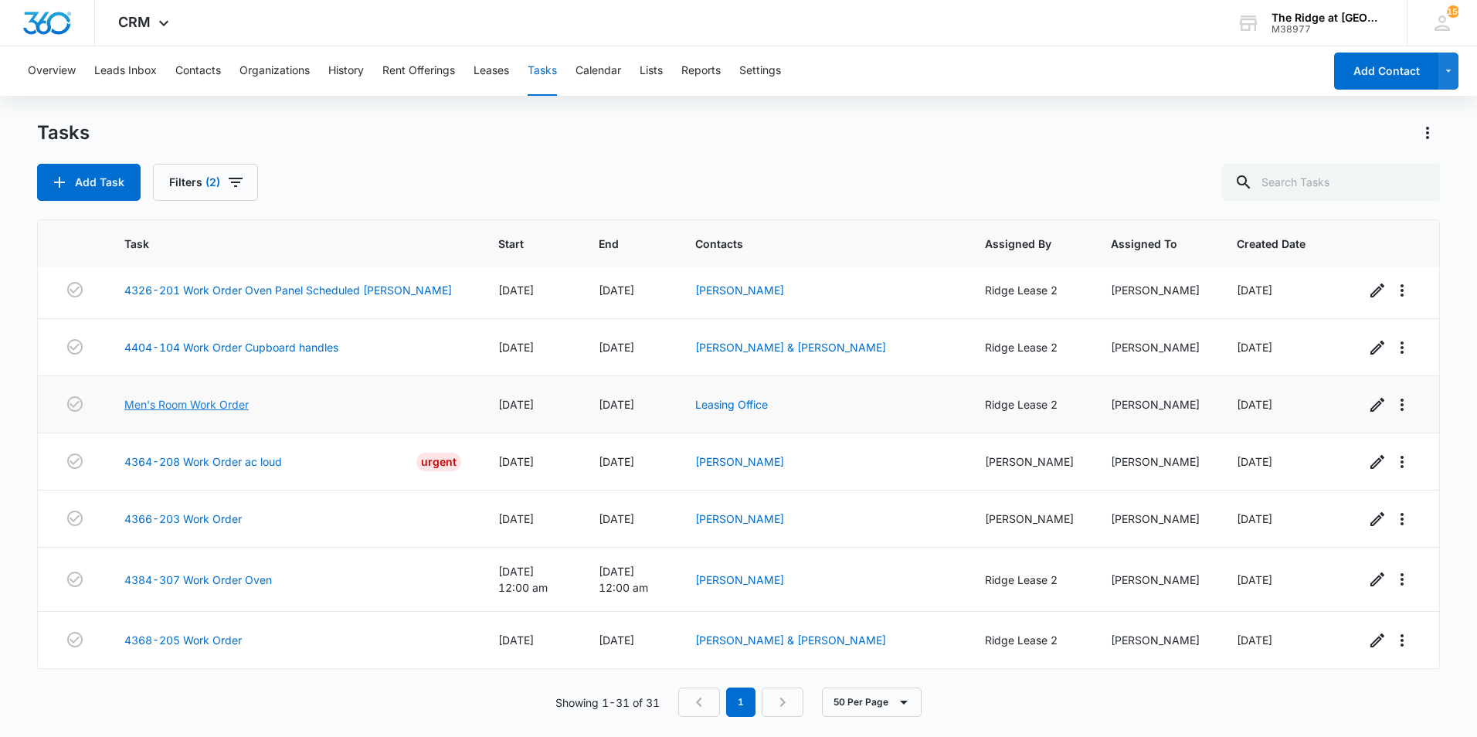
click at [215, 403] on link "Men's Room Work Order" at bounding box center [186, 404] width 124 height 16
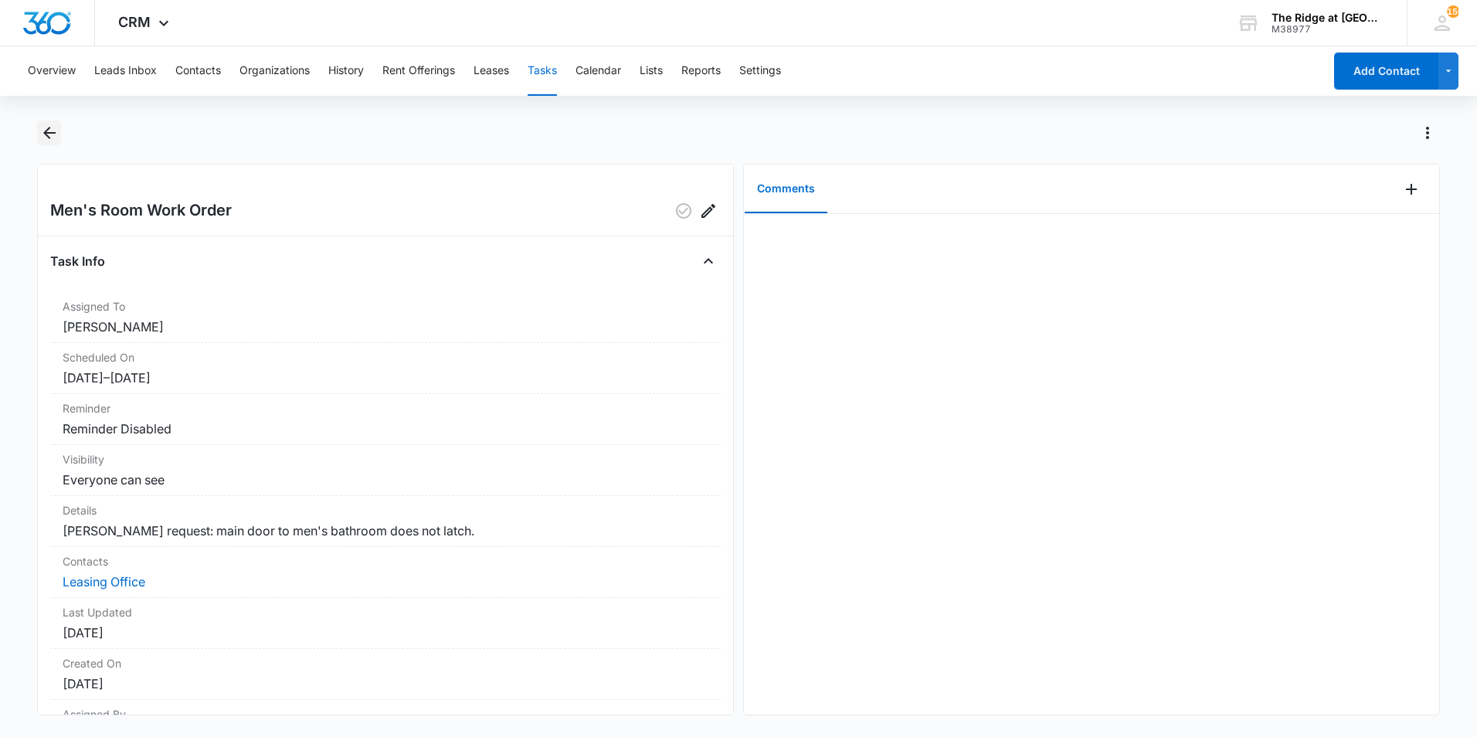
click at [55, 144] on button "Back" at bounding box center [49, 133] width 24 height 25
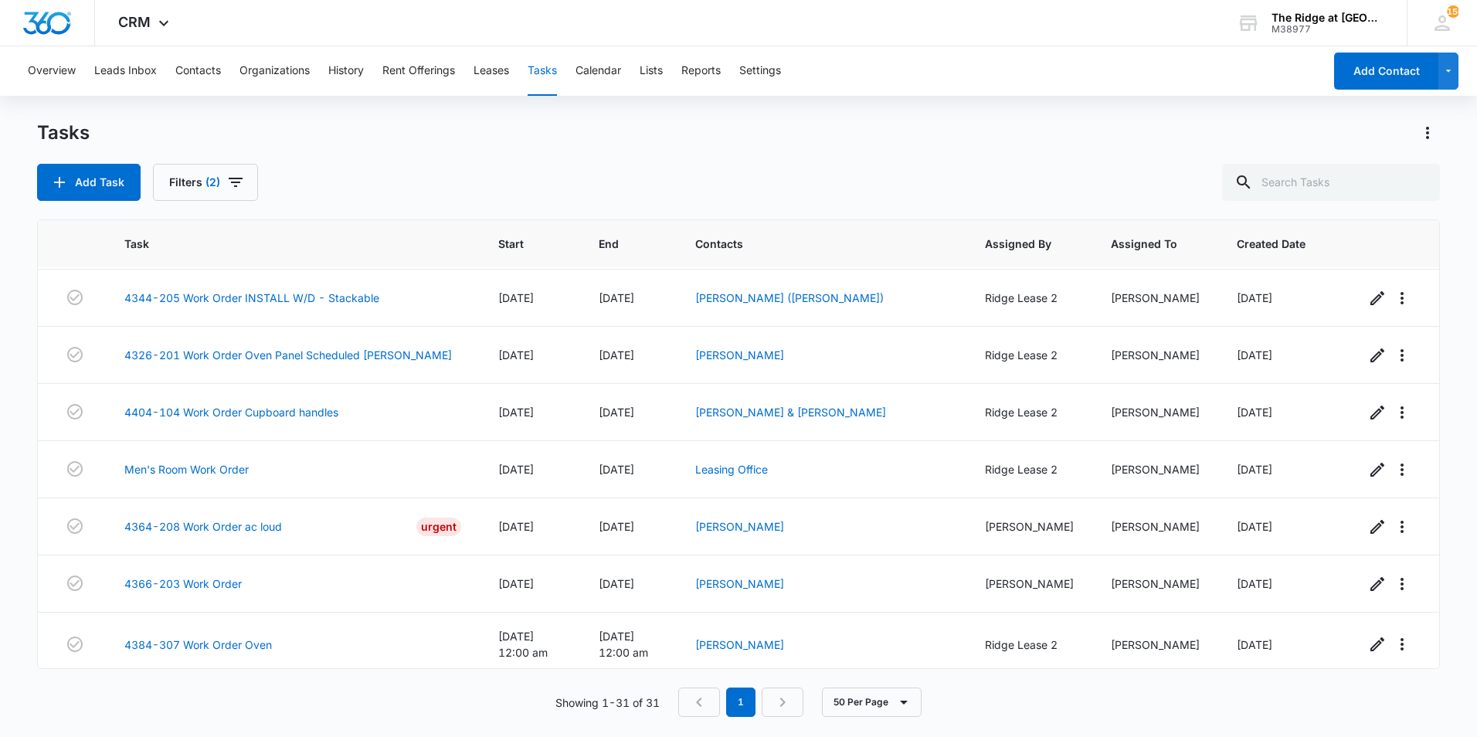
scroll to position [1378, 0]
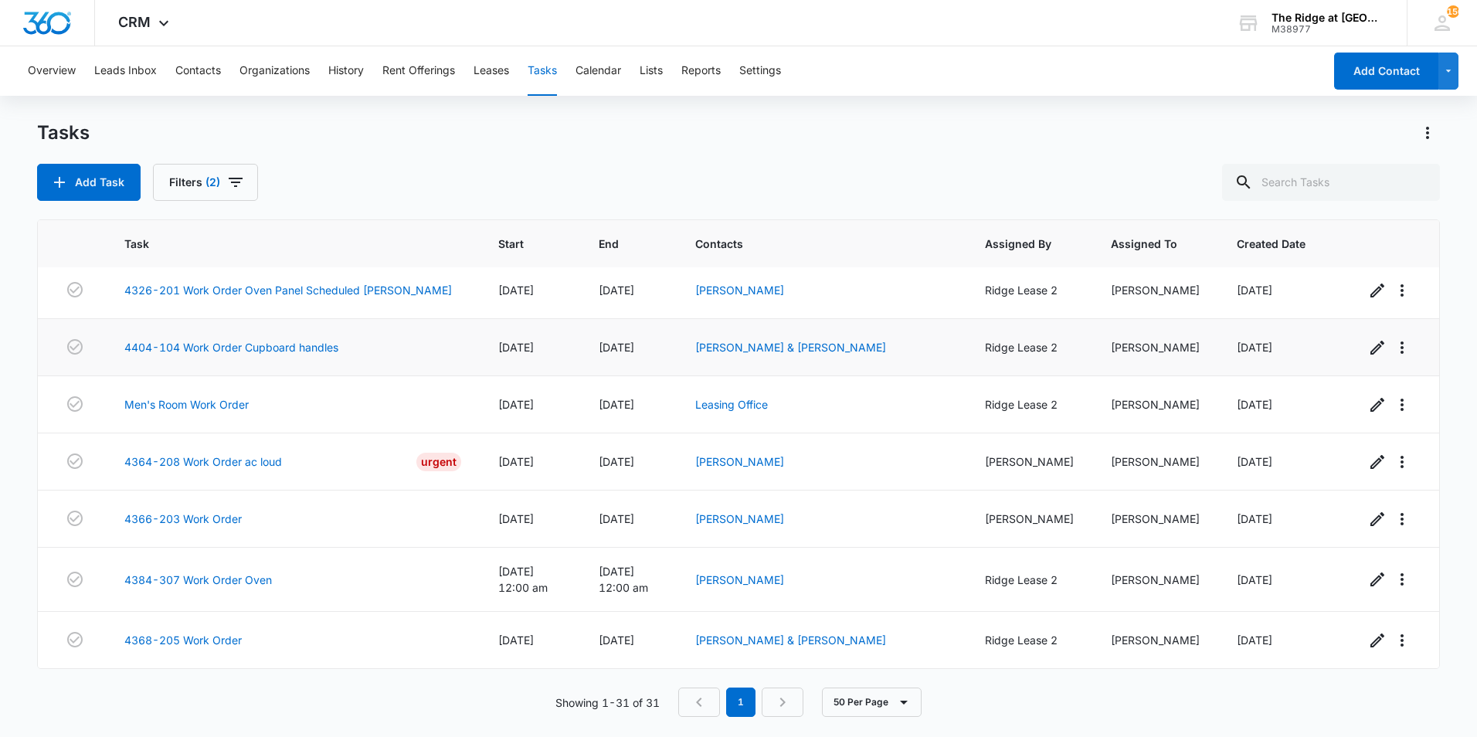
click at [221, 335] on td "4404-104 Work Order Cupboard handles" at bounding box center [293, 347] width 374 height 57
click at [218, 347] on link "4404-104 Work Order Cupboard handles" at bounding box center [231, 347] width 214 height 16
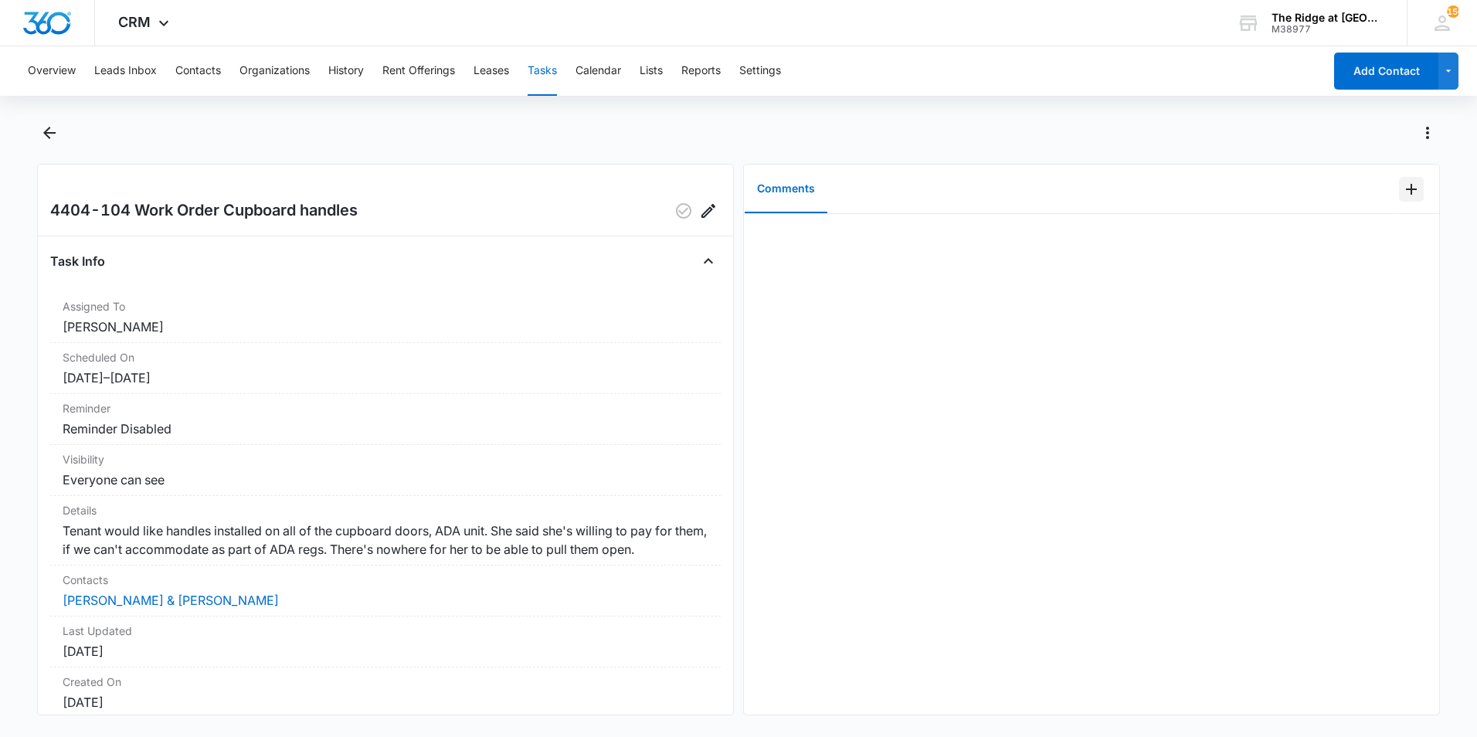
click at [1405, 188] on icon "Add Comment" at bounding box center [1411, 189] width 19 height 19
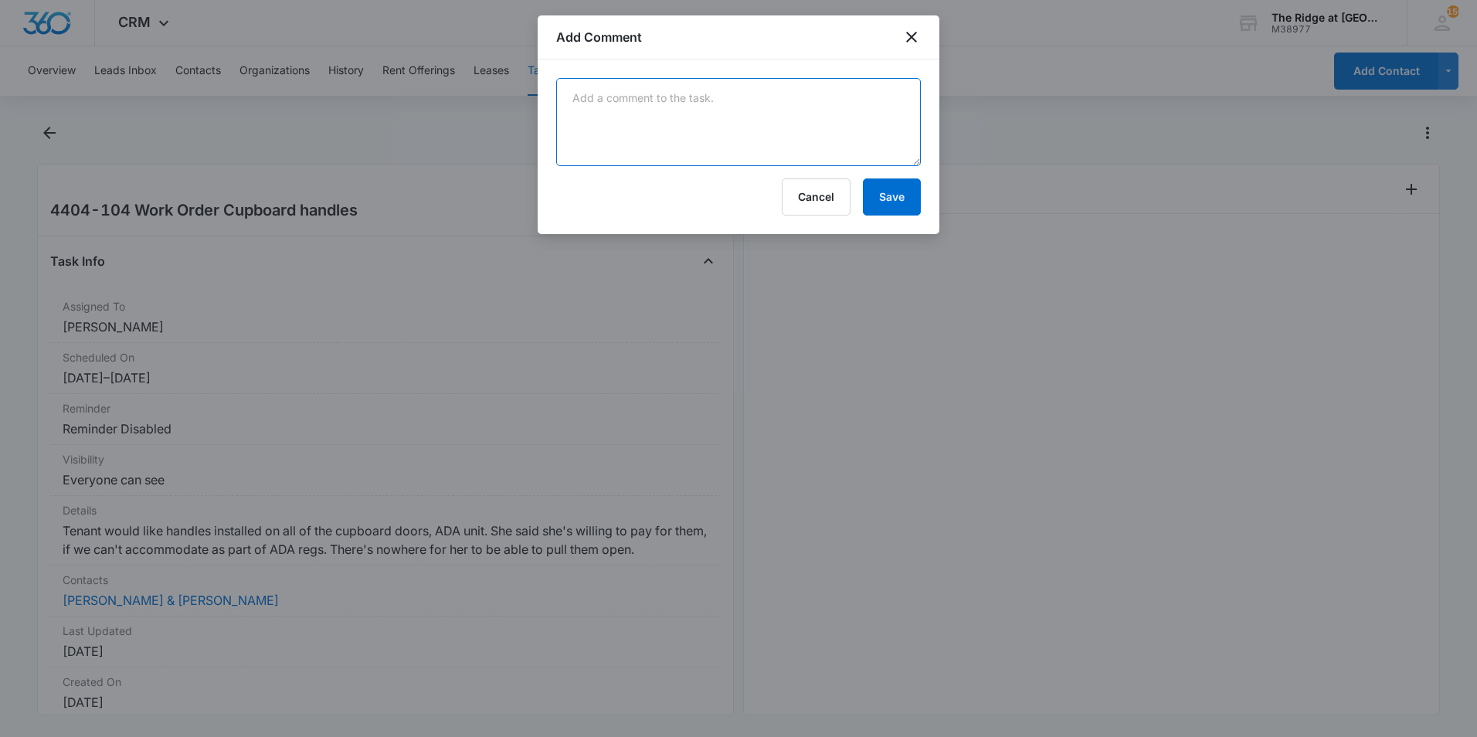
click at [702, 128] on textarea at bounding box center [738, 122] width 365 height 88
type textarea "Leasing manager said we would need major approval for big changes like this!"
click at [875, 189] on button "Save" at bounding box center [892, 196] width 58 height 37
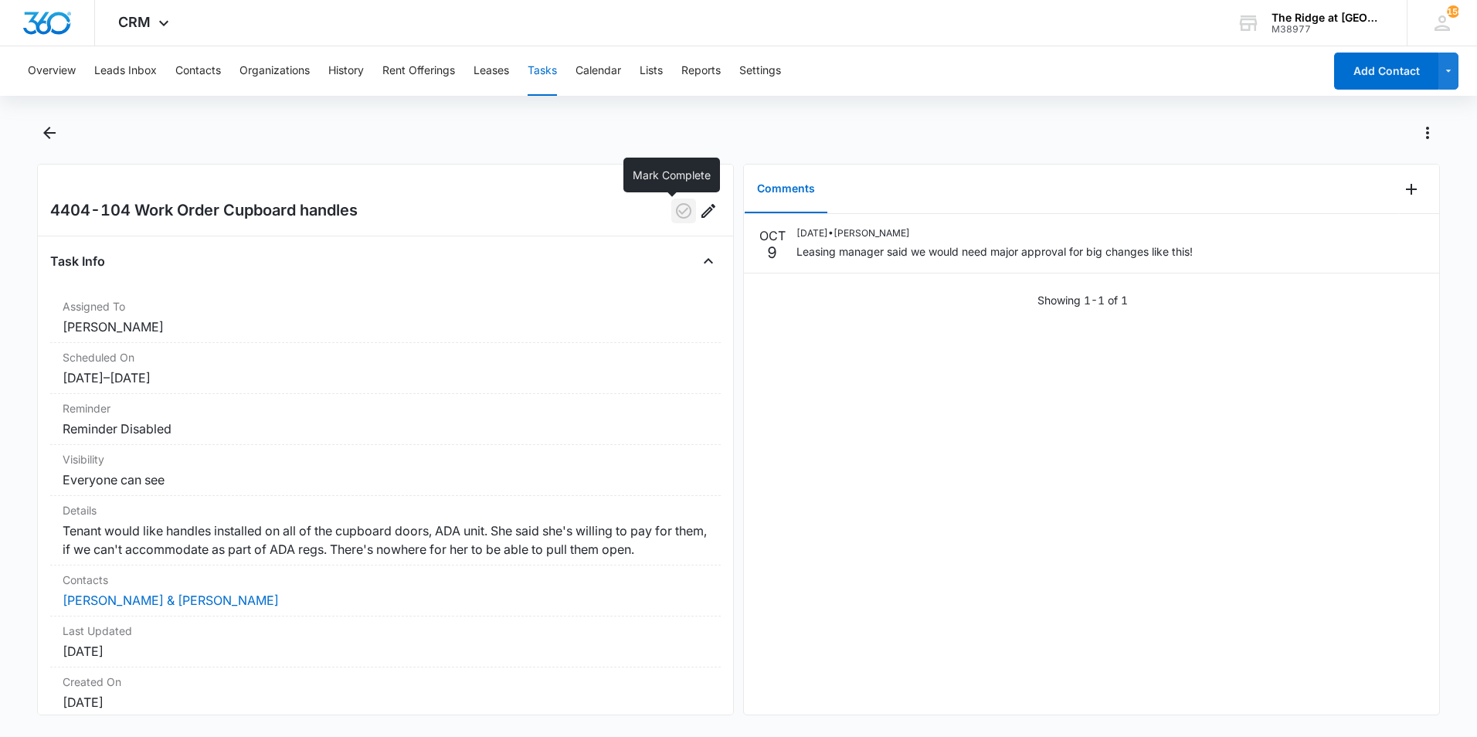
click at [675, 202] on icon "button" at bounding box center [684, 211] width 19 height 19
click at [47, 119] on div "Overview Leads Inbox Contacts Organizations History Rent Offerings Leases Tasks…" at bounding box center [738, 390] width 1477 height 688
click at [47, 133] on icon "Back" at bounding box center [49, 133] width 12 height 12
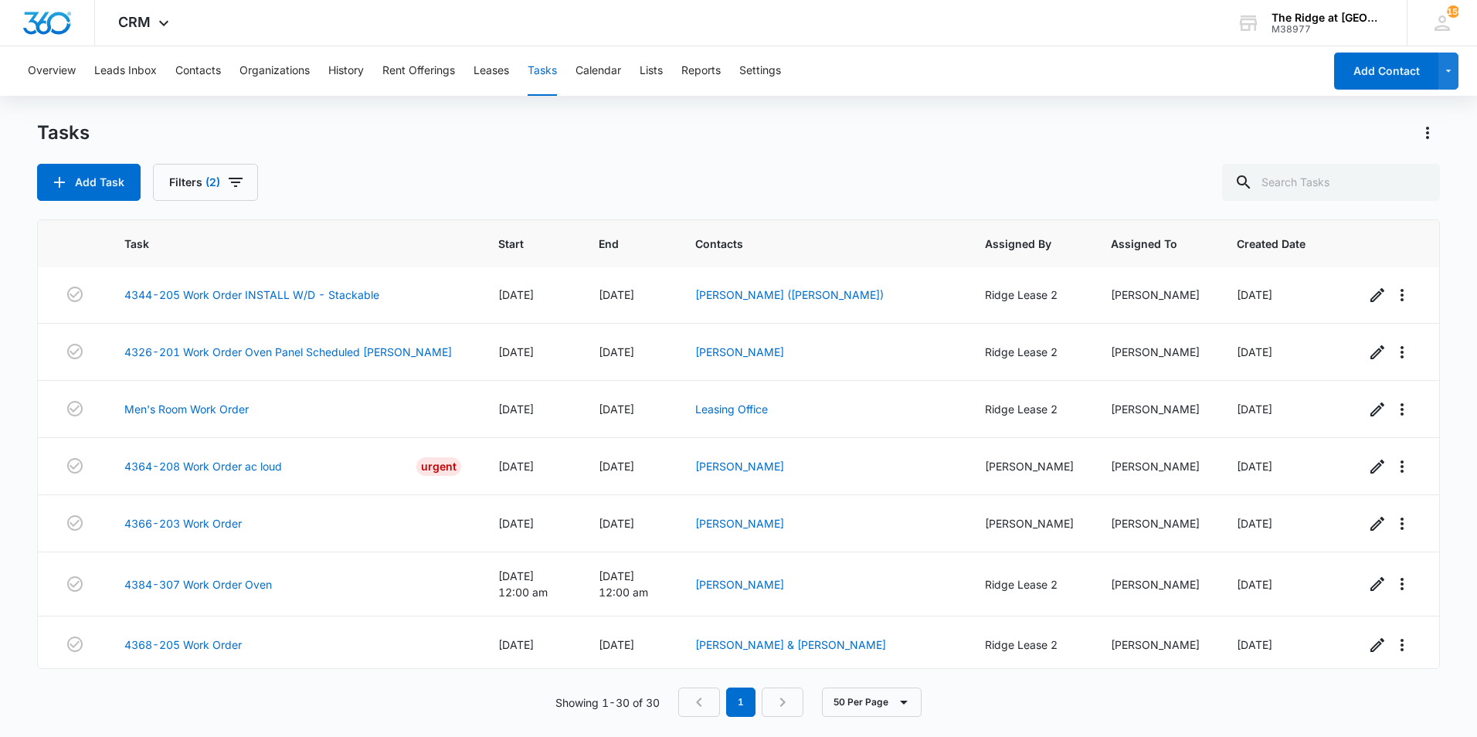
scroll to position [1321, 0]
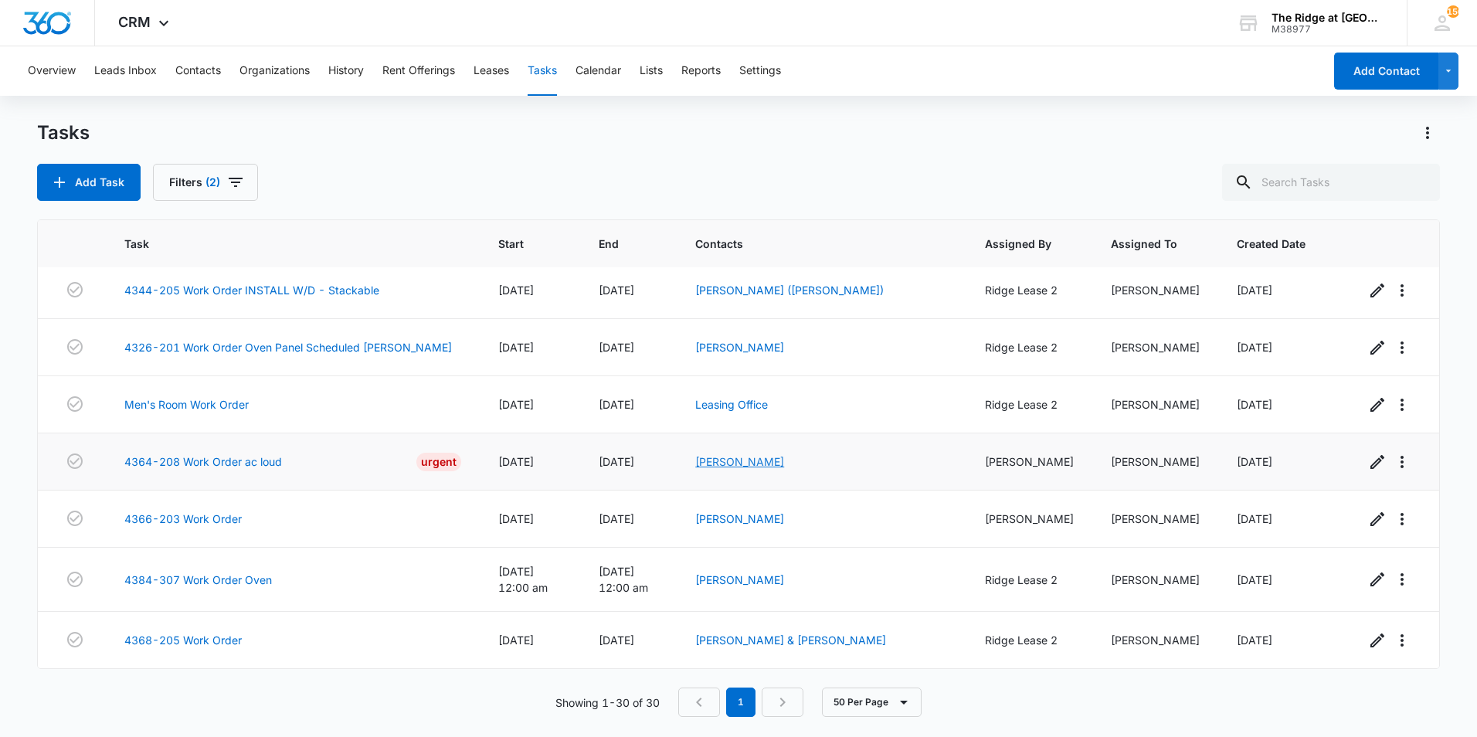
click at [717, 460] on link "[PERSON_NAME]" at bounding box center [739, 461] width 89 height 13
